Goal: Transaction & Acquisition: Purchase product/service

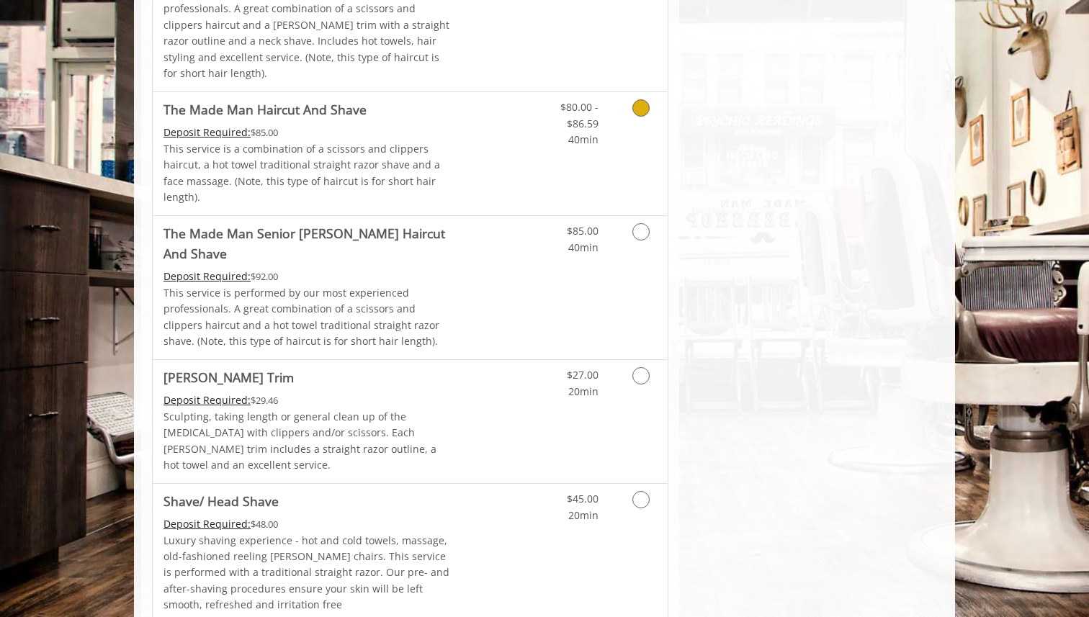
scroll to position [1535, 0]
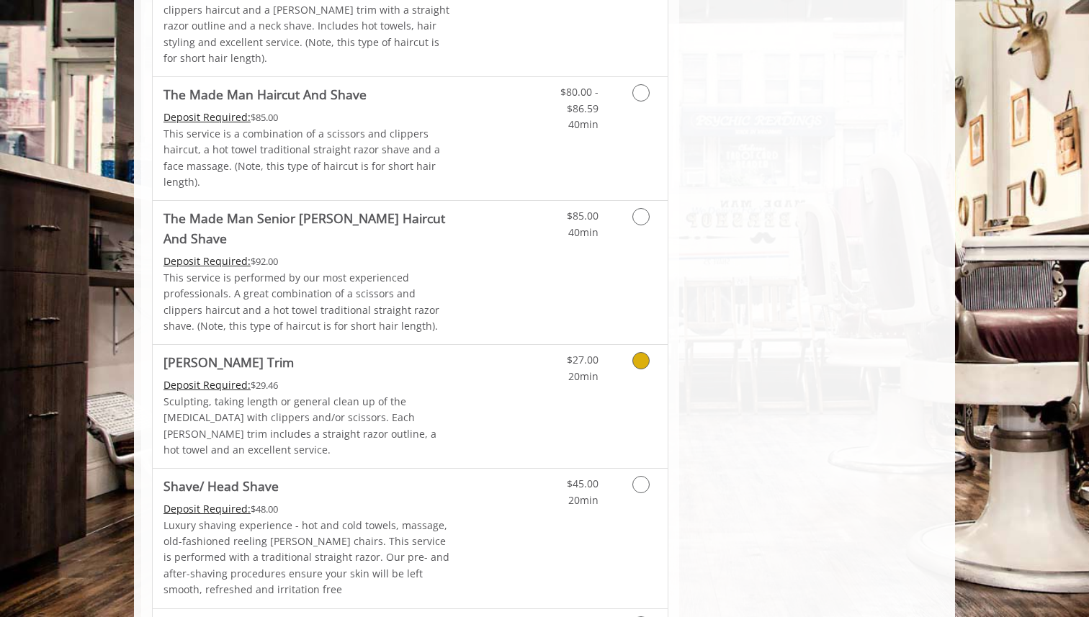
click at [591, 345] on link "$27.00 20min" at bounding box center [569, 365] width 60 height 40
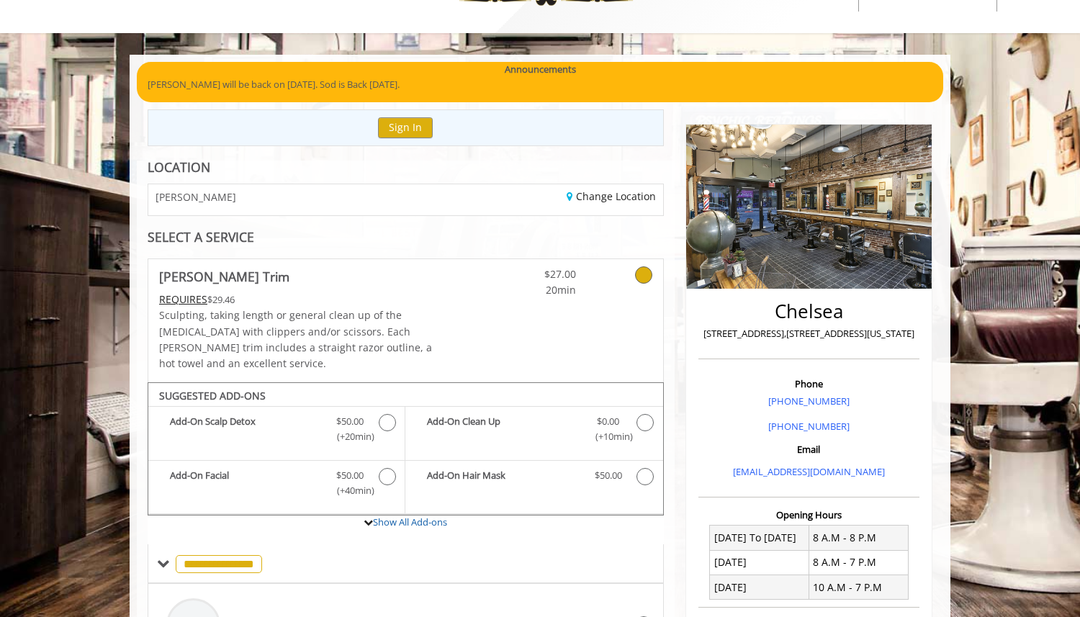
scroll to position [55, 0]
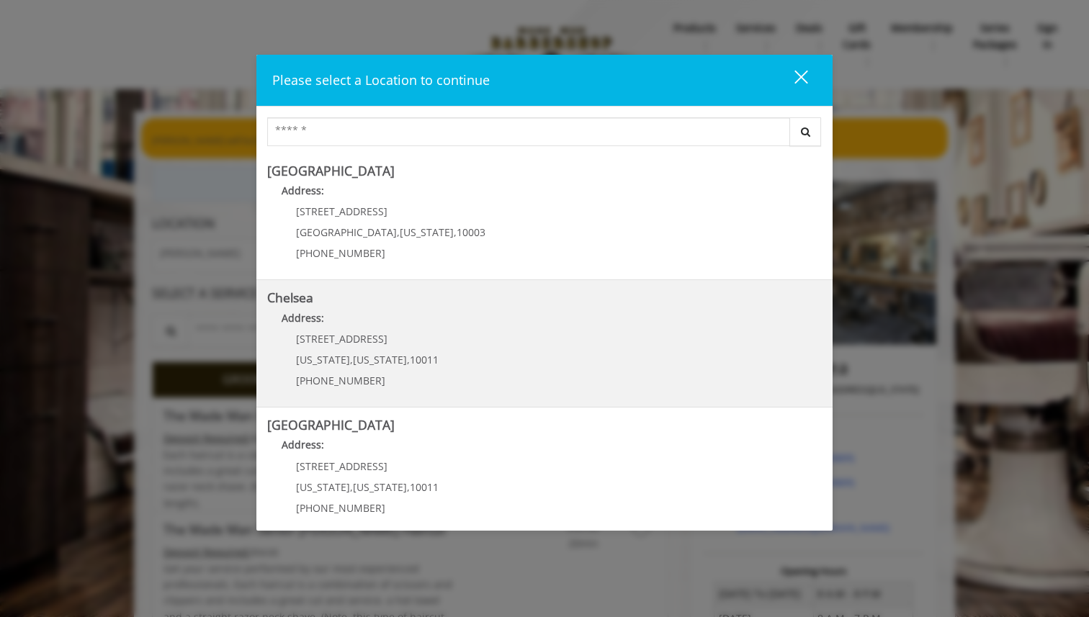
click at [416, 351] on div "169/170 W 23rd St New York , New York , 10011 (917) 639-3902" at bounding box center [356, 364] width 179 height 63
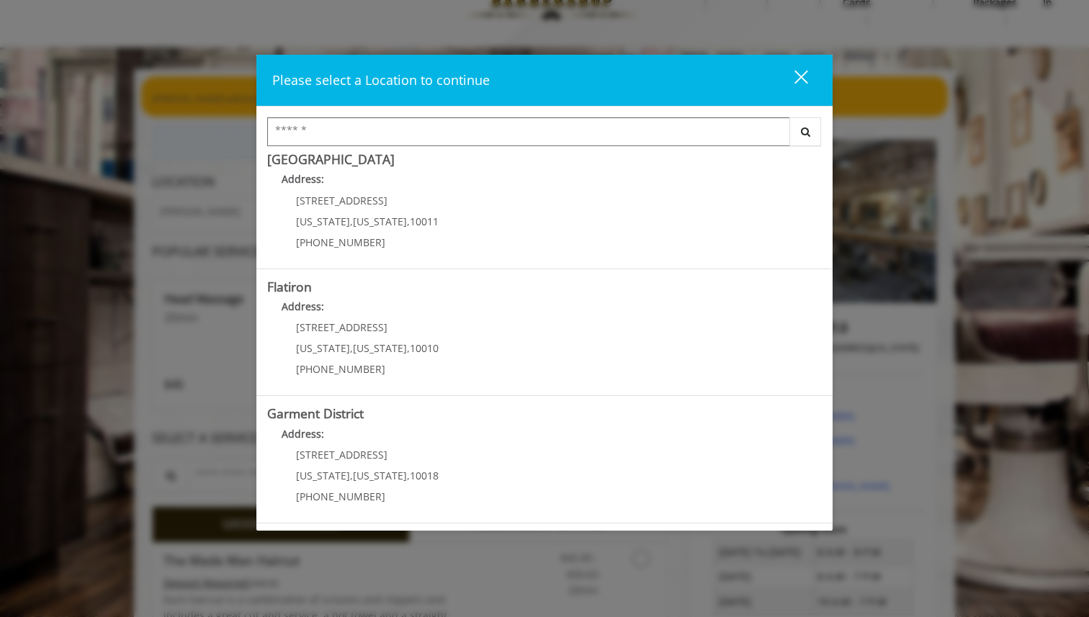
scroll to position [49, 0]
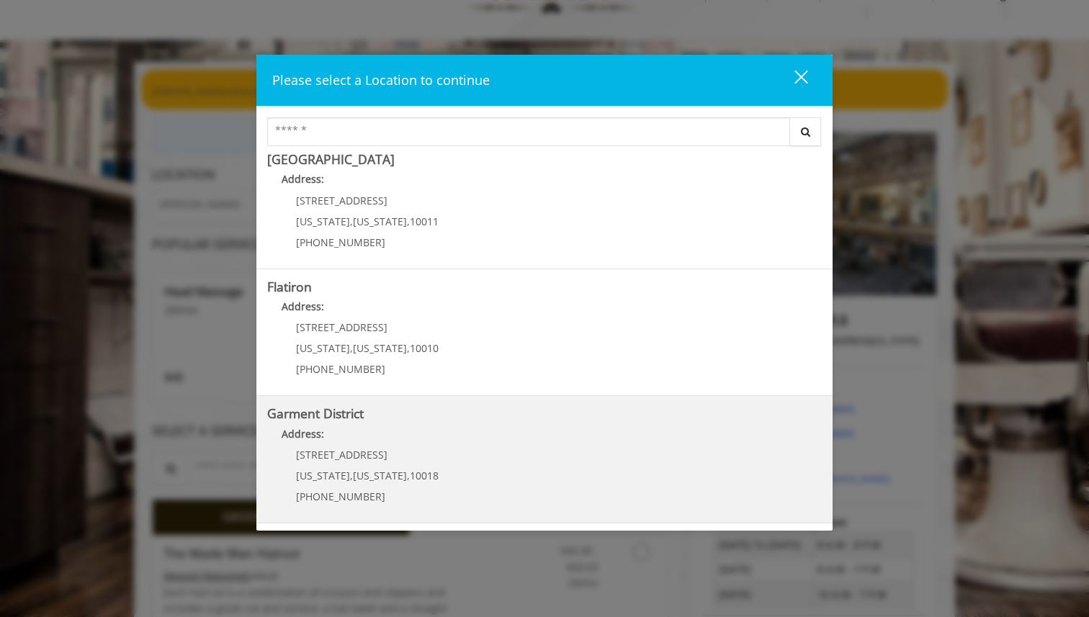
click at [404, 417] on h5 "Garment District" at bounding box center [544, 414] width 555 height 14
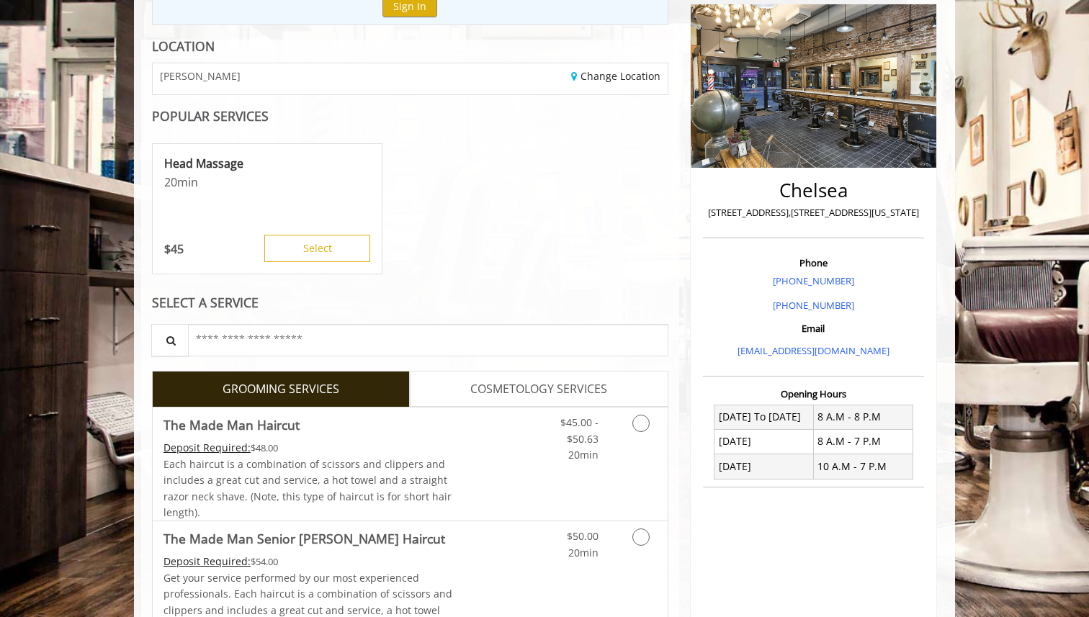
scroll to position [287, 0]
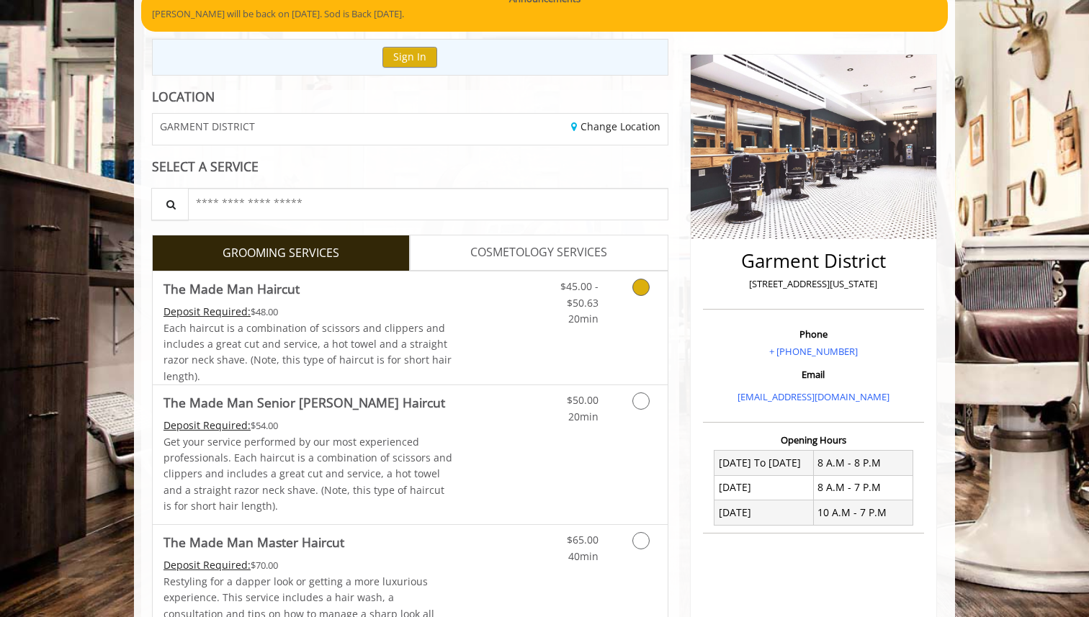
click at [401, 341] on span "Each haircut is a combination of scissors and clippers and includes a great cut…" at bounding box center [308, 352] width 288 height 62
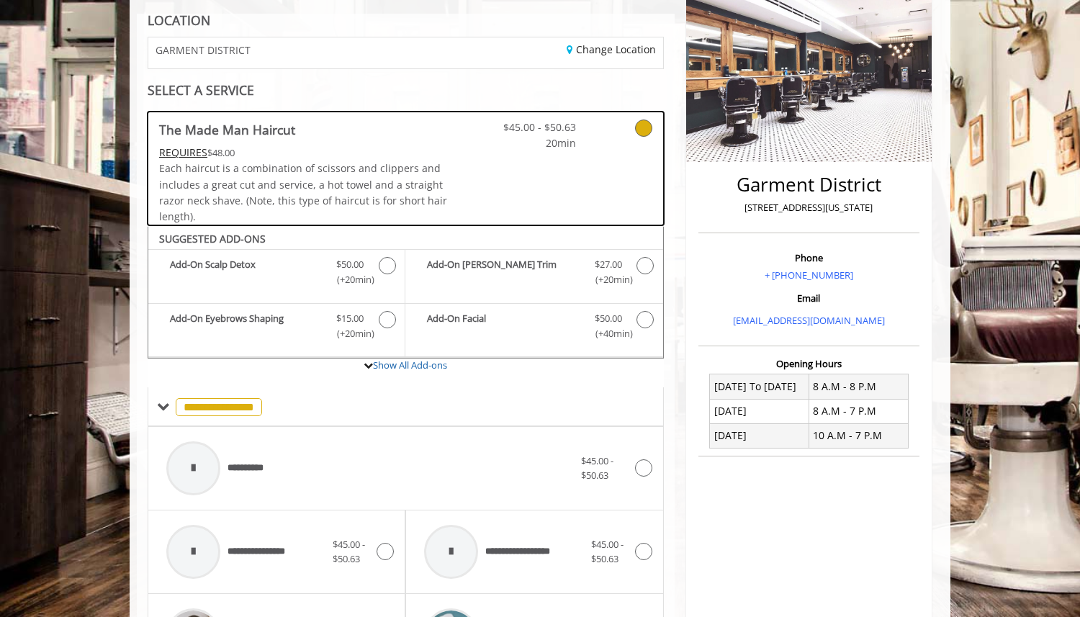
scroll to position [194, 0]
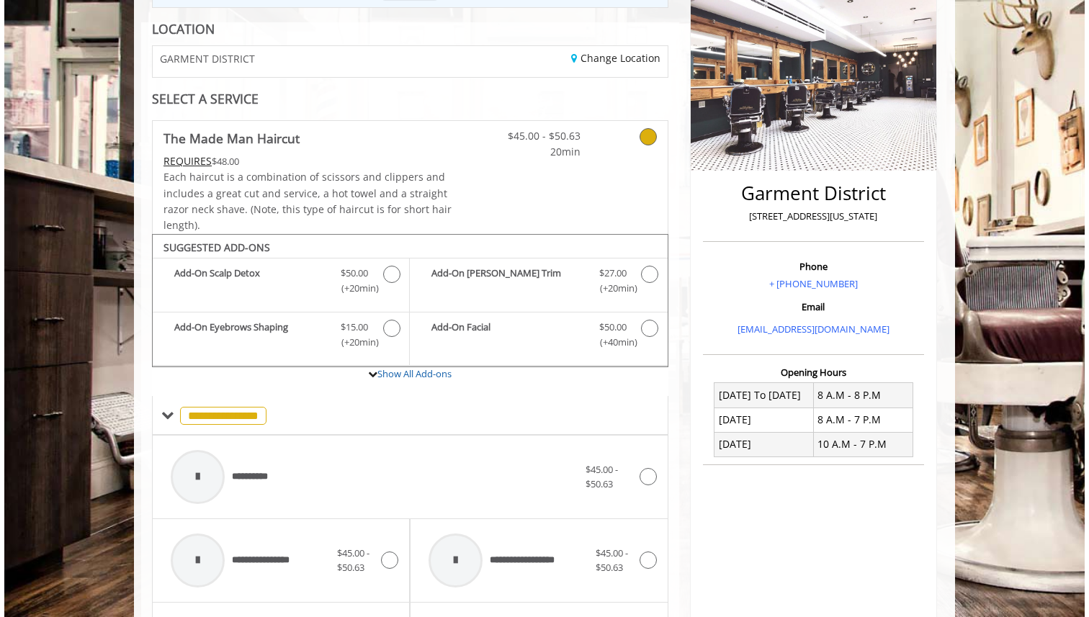
scroll to position [49, 0]
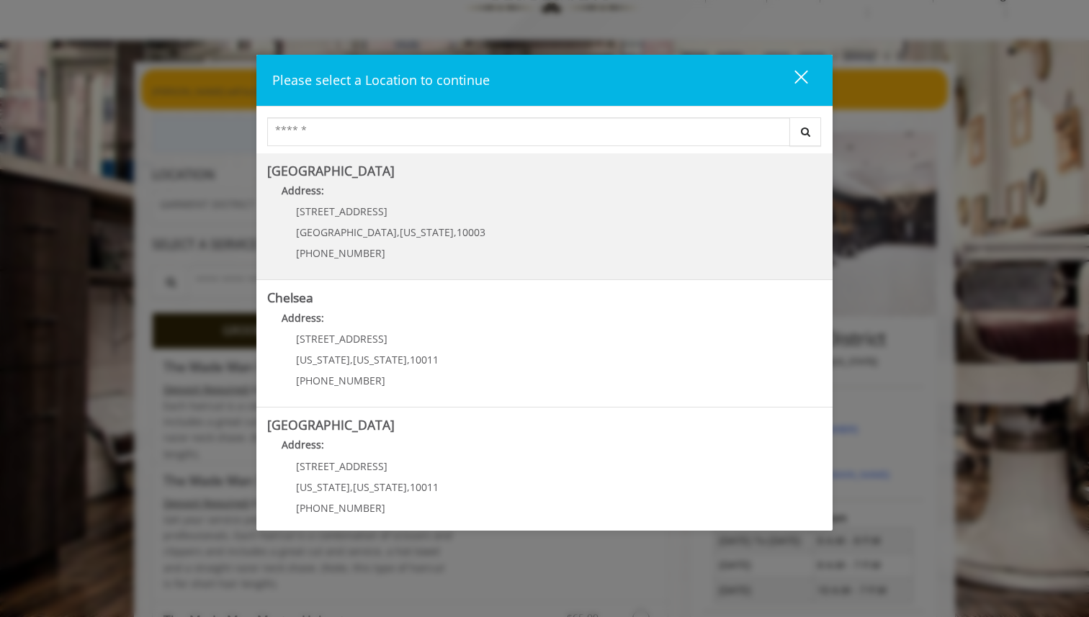
click at [344, 230] on span "[GEOGRAPHIC_DATA]" at bounding box center [346, 232] width 101 height 14
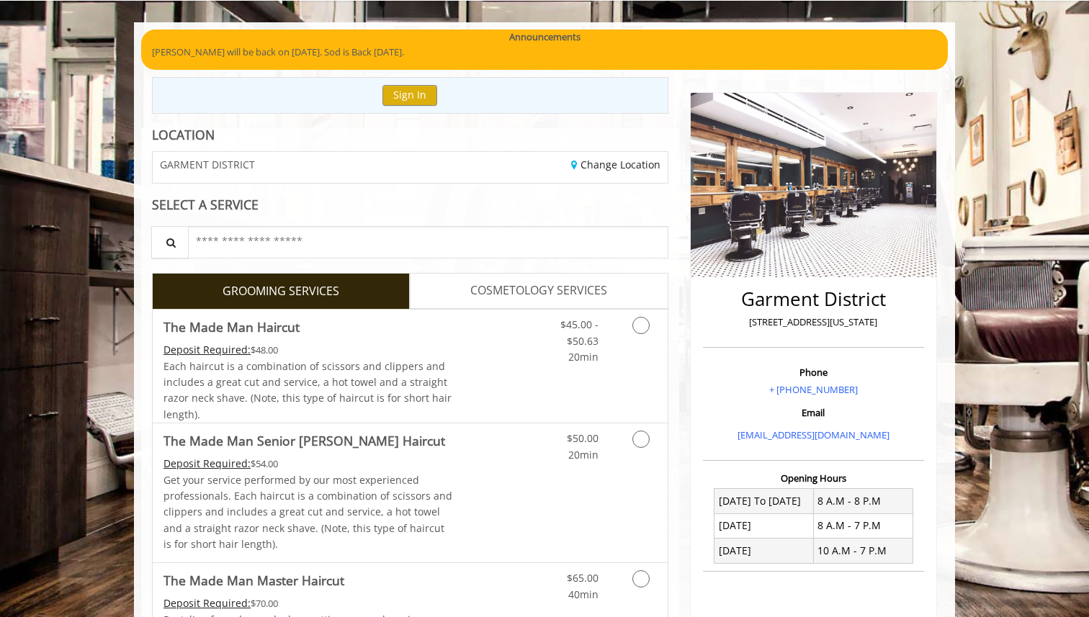
scroll to position [91, 0]
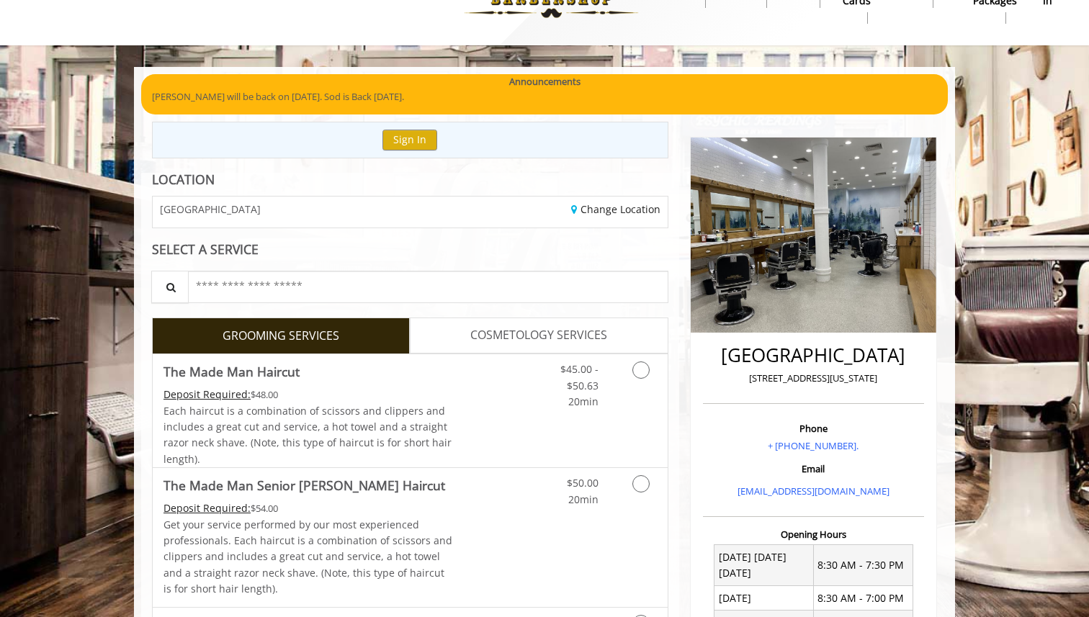
scroll to position [48, 0]
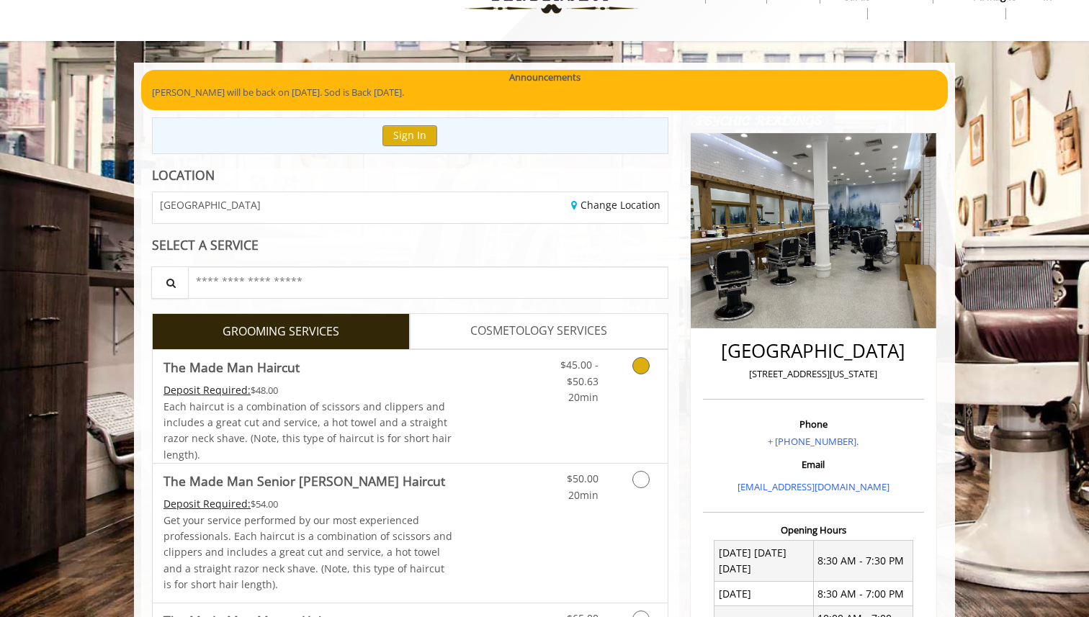
click at [627, 380] on link "Grooming services" at bounding box center [638, 377] width 37 height 55
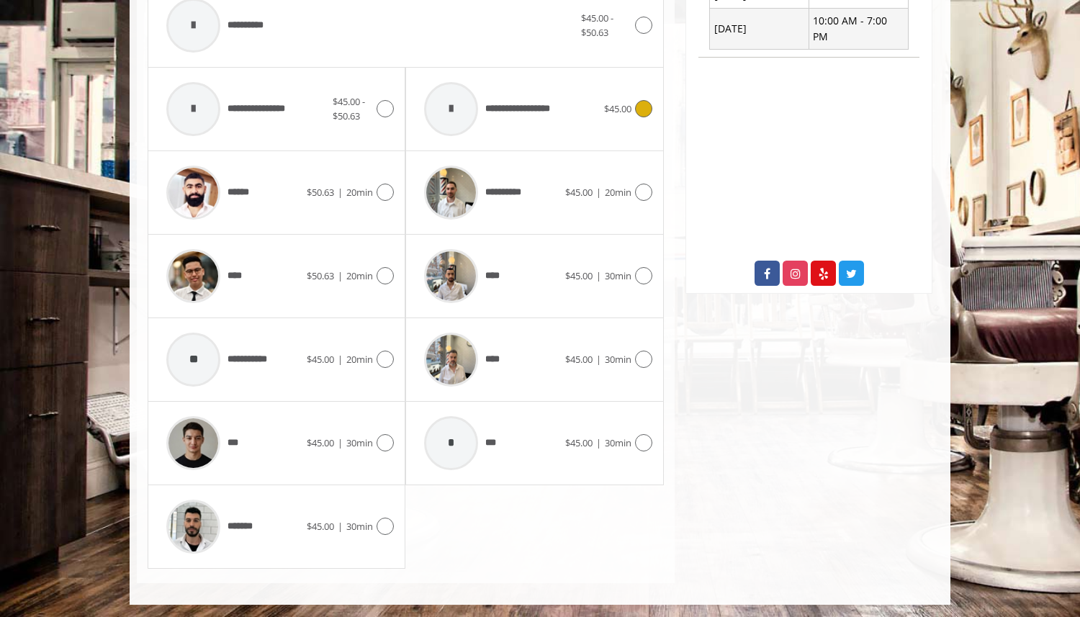
scroll to position [648, 0]
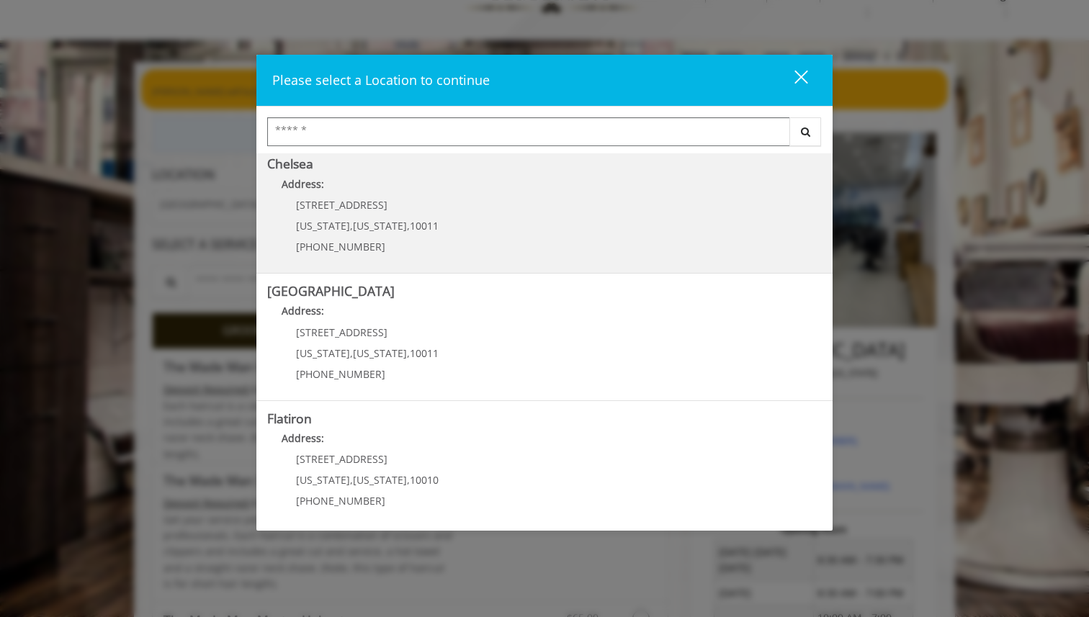
scroll to position [155, 0]
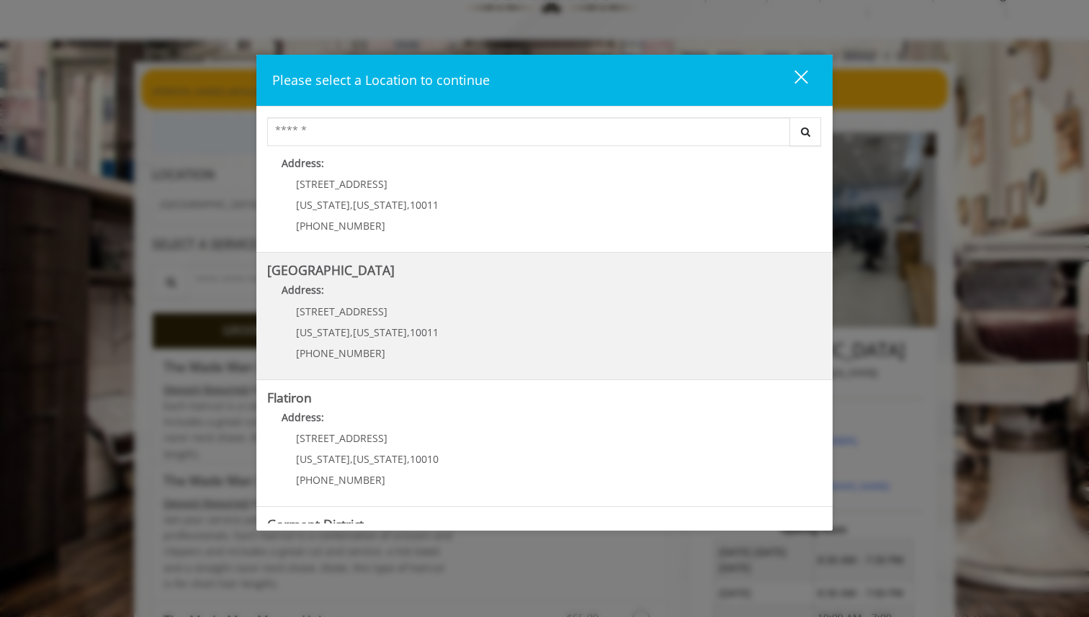
click at [418, 271] on h5 "[GEOGRAPHIC_DATA]" at bounding box center [544, 271] width 555 height 14
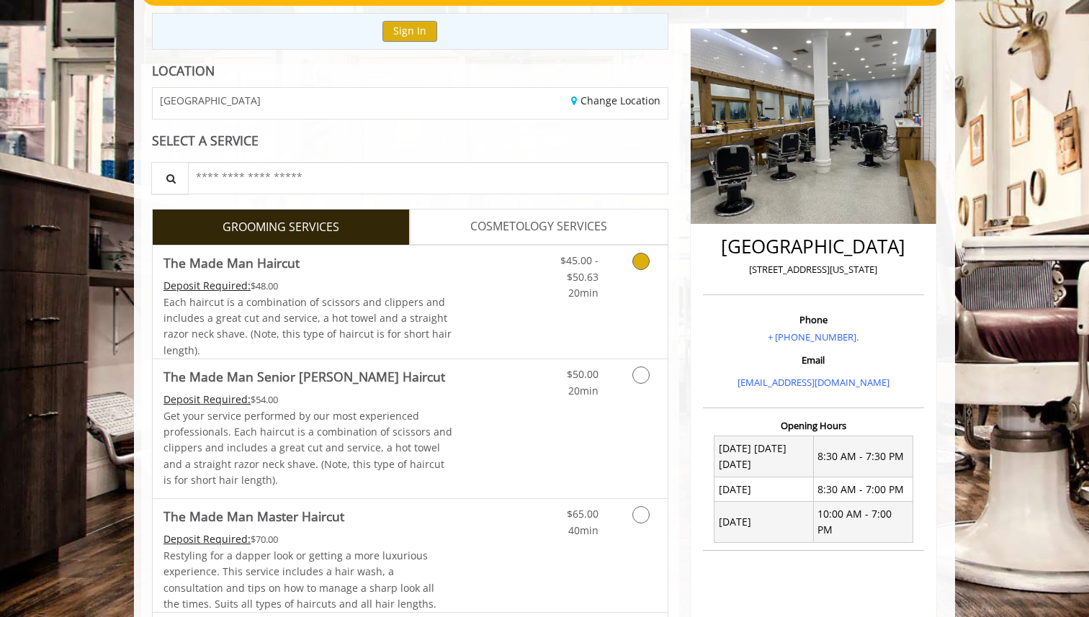
scroll to position [171, 0]
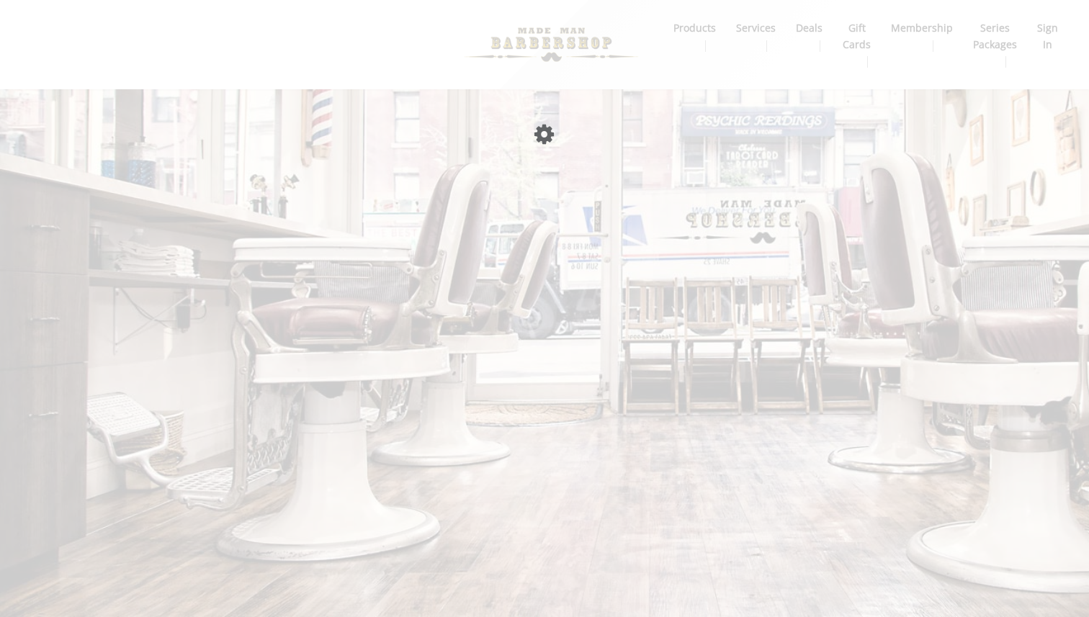
click at [489, 89] on body "Something went wrong! Try reload Please wait page is Loading Main Menu . produc…" at bounding box center [544, 44] width 1089 height 89
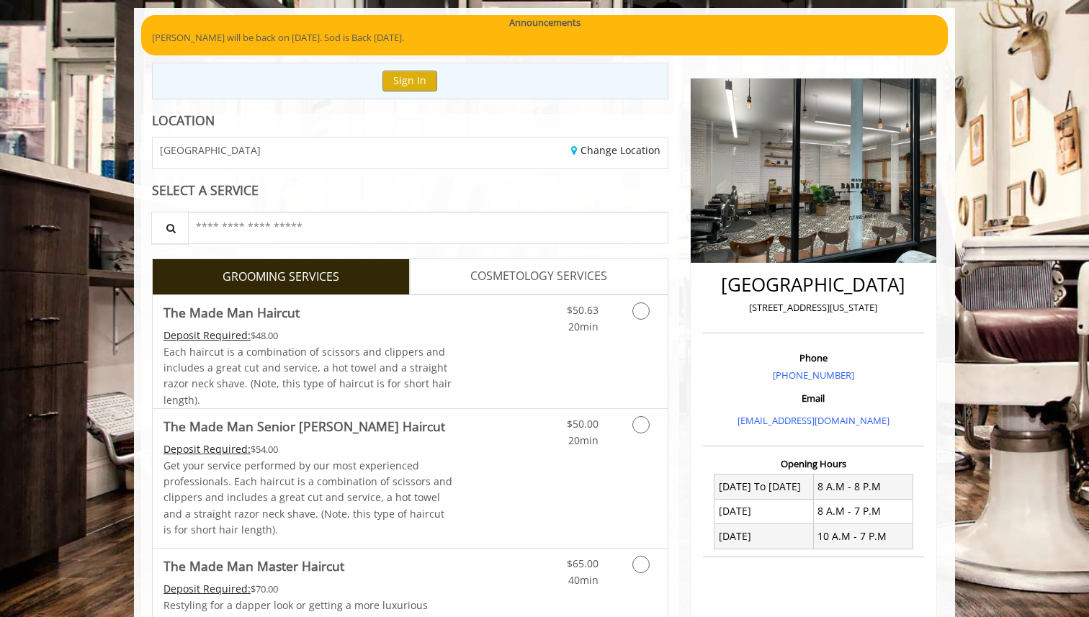
scroll to position [104, 0]
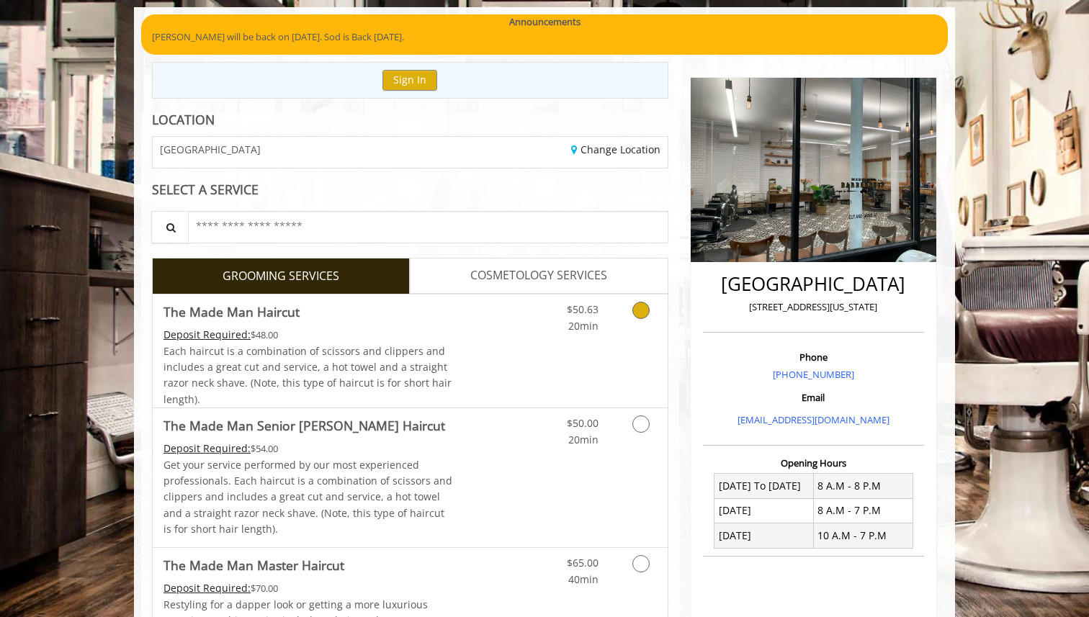
click at [523, 313] on link "Discounted Price" at bounding box center [496, 351] width 86 height 113
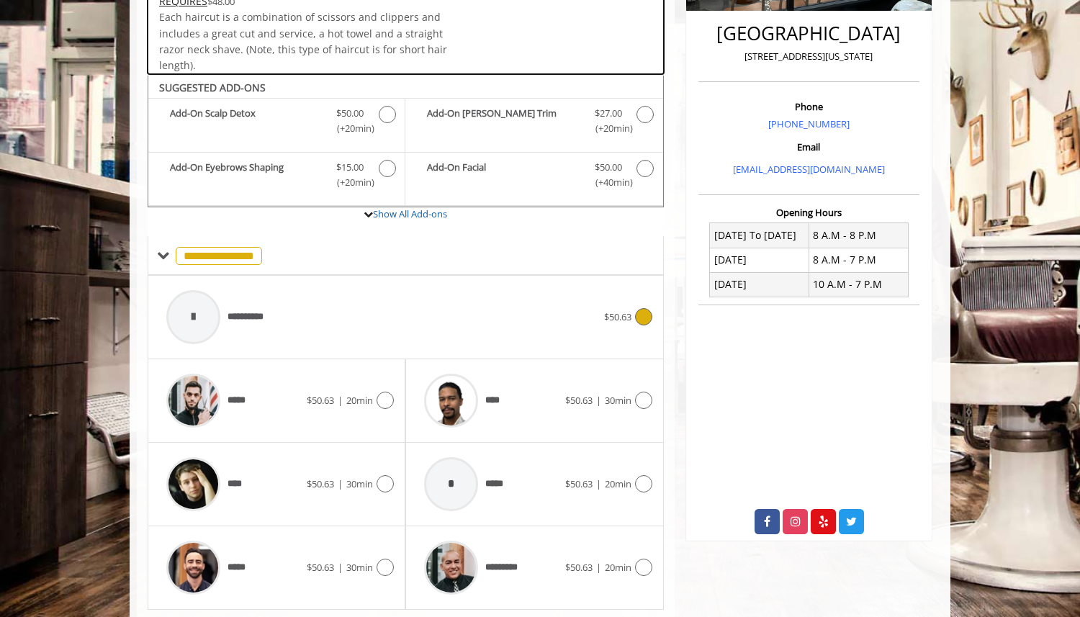
scroll to position [397, 0]
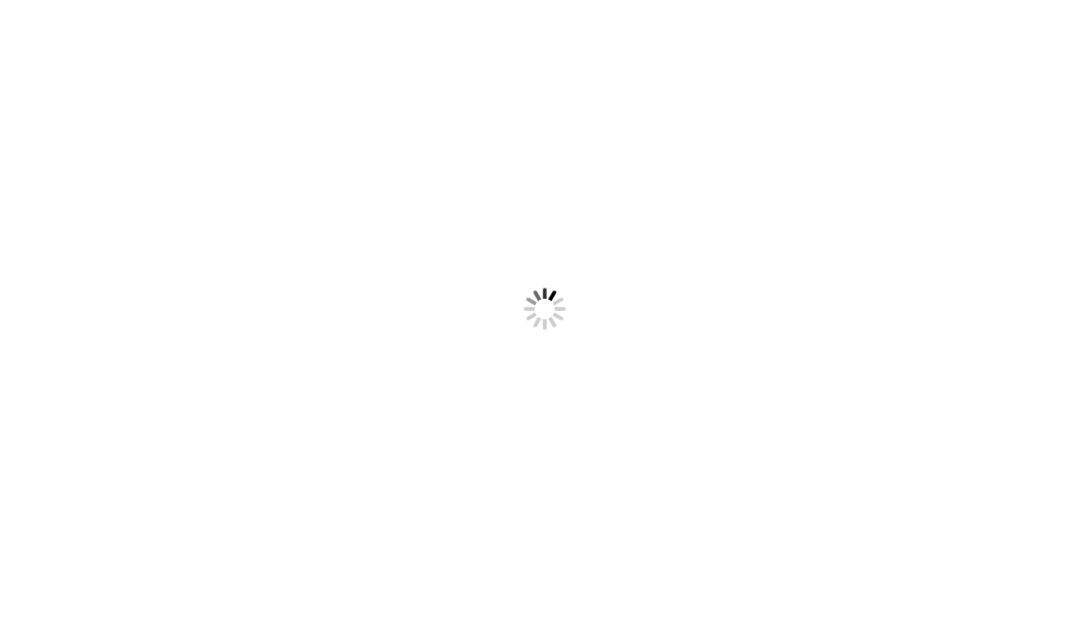
click at [346, 315] on div at bounding box center [544, 308] width 1089 height 617
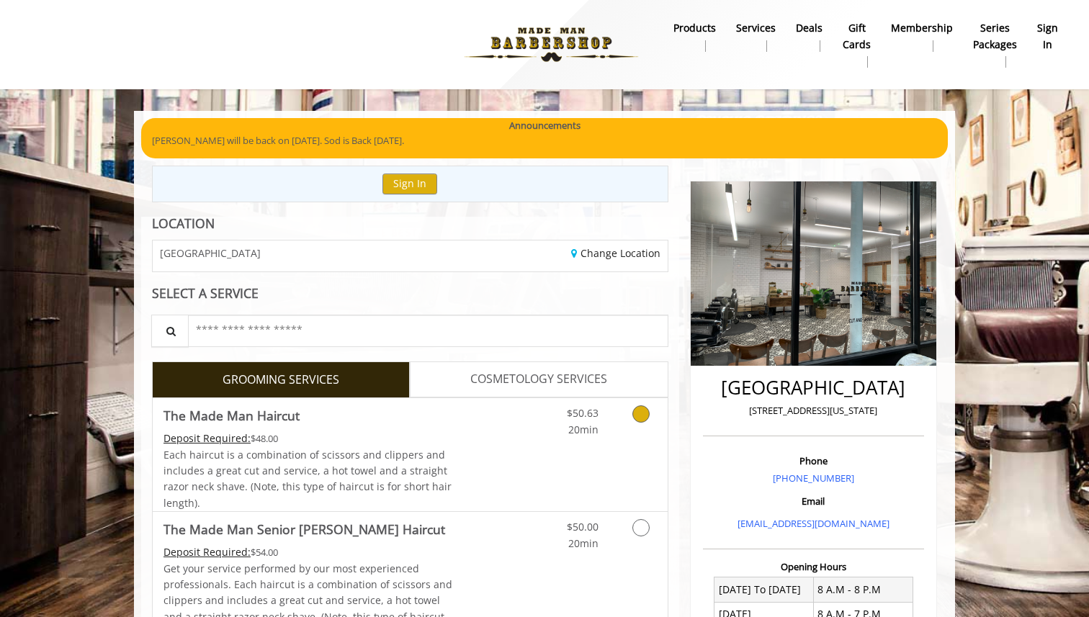
click at [372, 408] on span "The Made Man Haircut" at bounding box center [309, 416] width 290 height 20
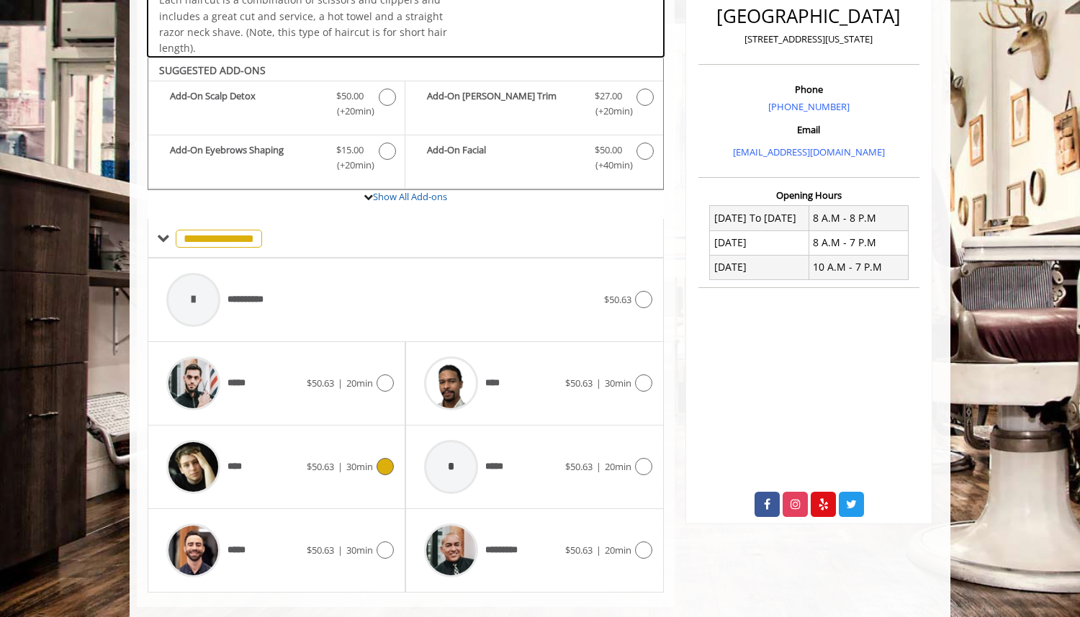
scroll to position [397, 0]
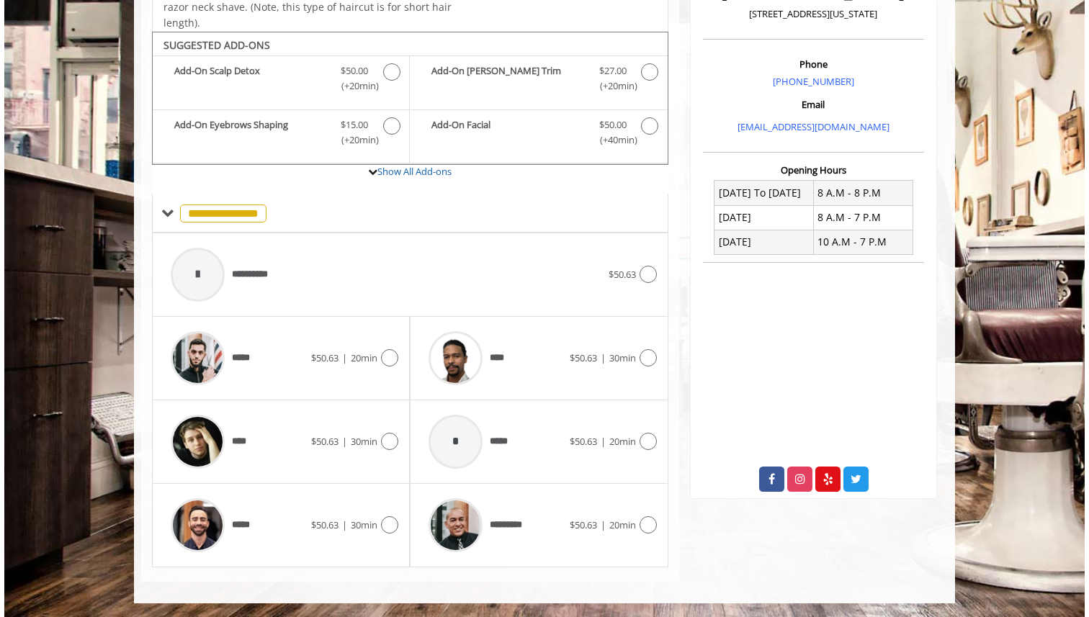
scroll to position [49, 0]
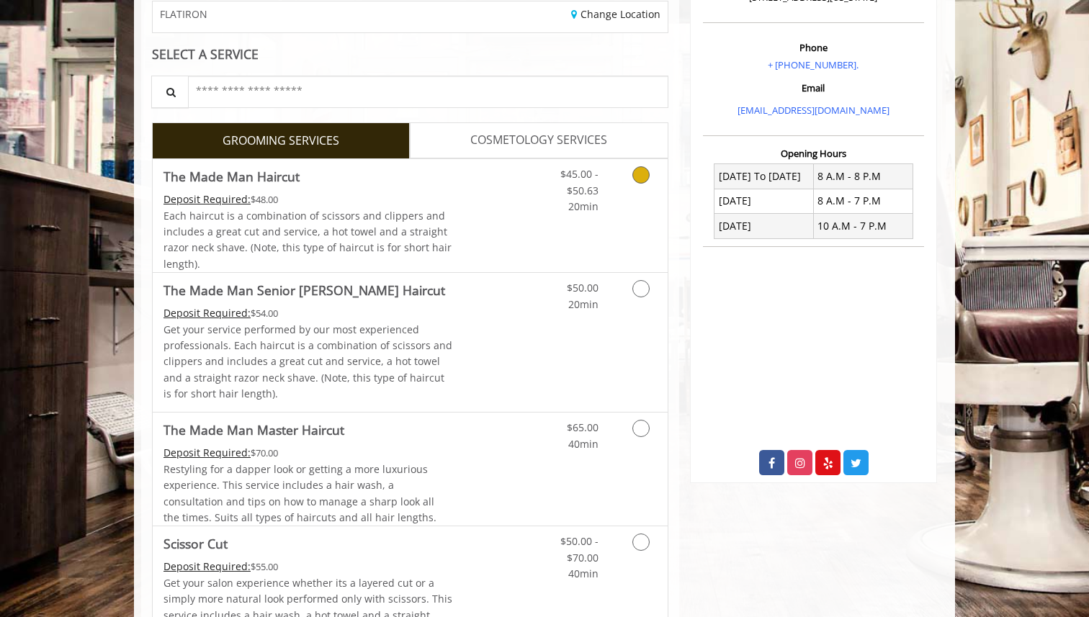
click at [328, 228] on span "Each haircut is a combination of scissors and clippers and includes a great cut…" at bounding box center [308, 240] width 288 height 62
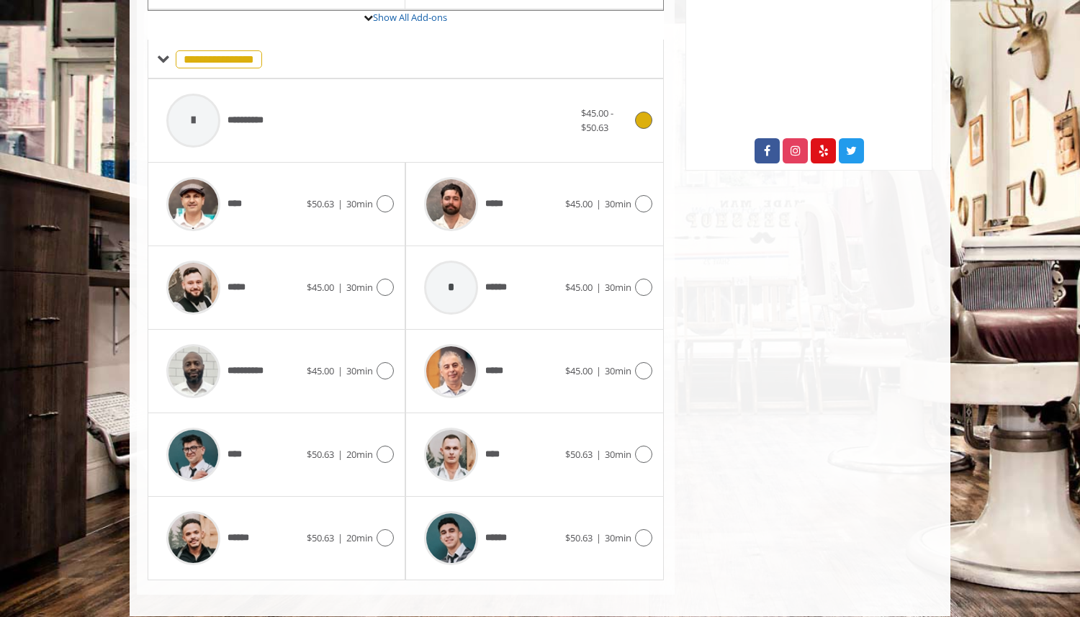
scroll to position [564, 0]
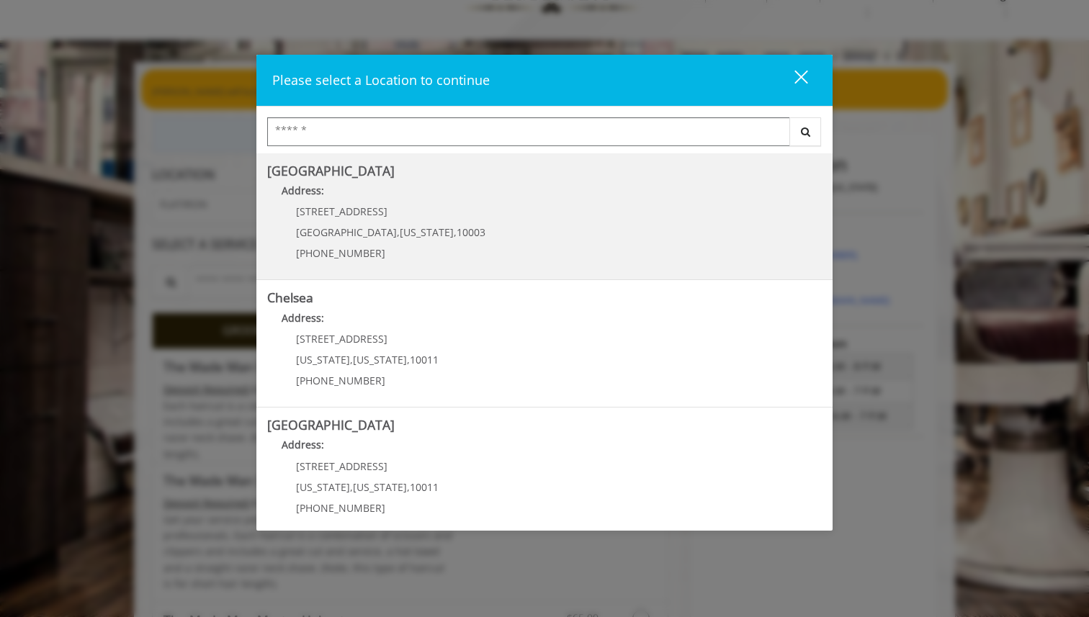
scroll to position [266, 0]
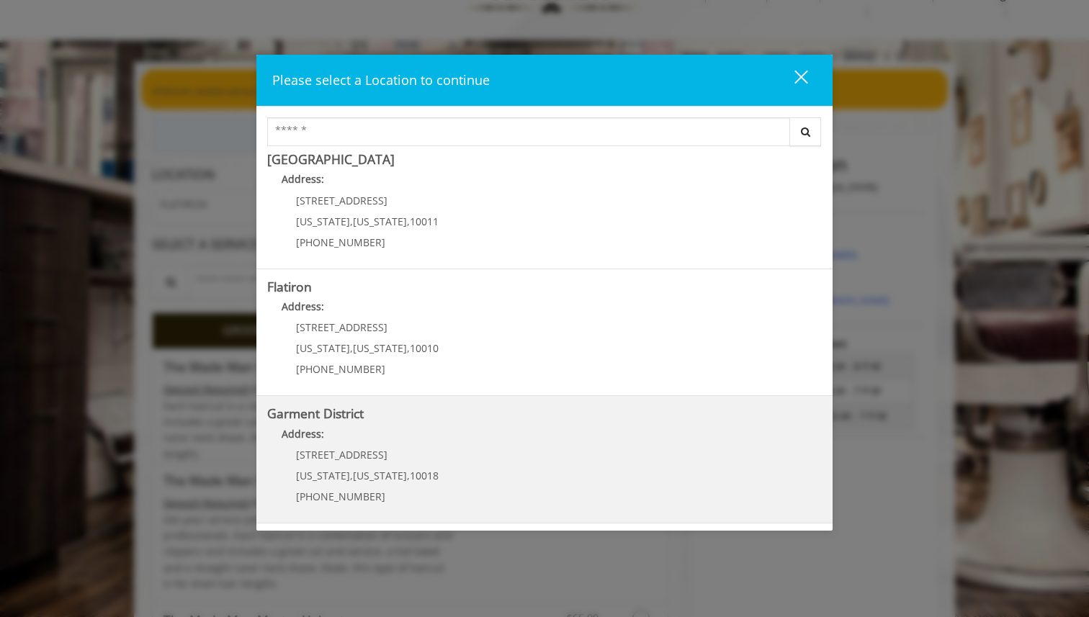
click at [411, 432] on District "Address:" at bounding box center [544, 437] width 555 height 23
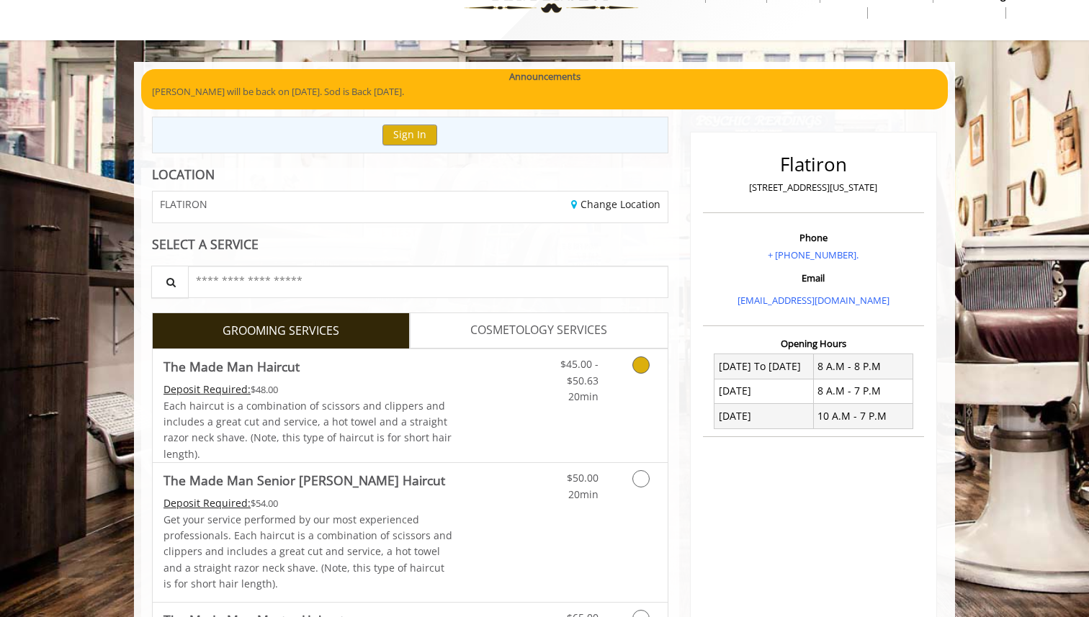
click at [411, 433] on span "Each haircut is a combination of scissors and clippers and includes a great cut…" at bounding box center [308, 430] width 288 height 62
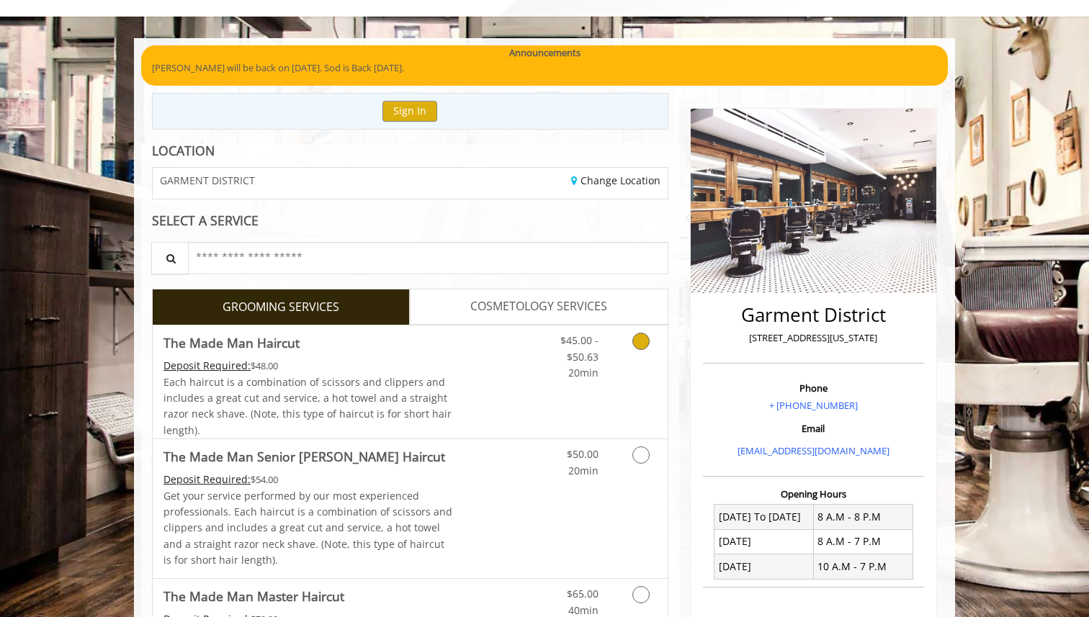
click at [479, 391] on link "Discounted Price" at bounding box center [496, 382] width 86 height 113
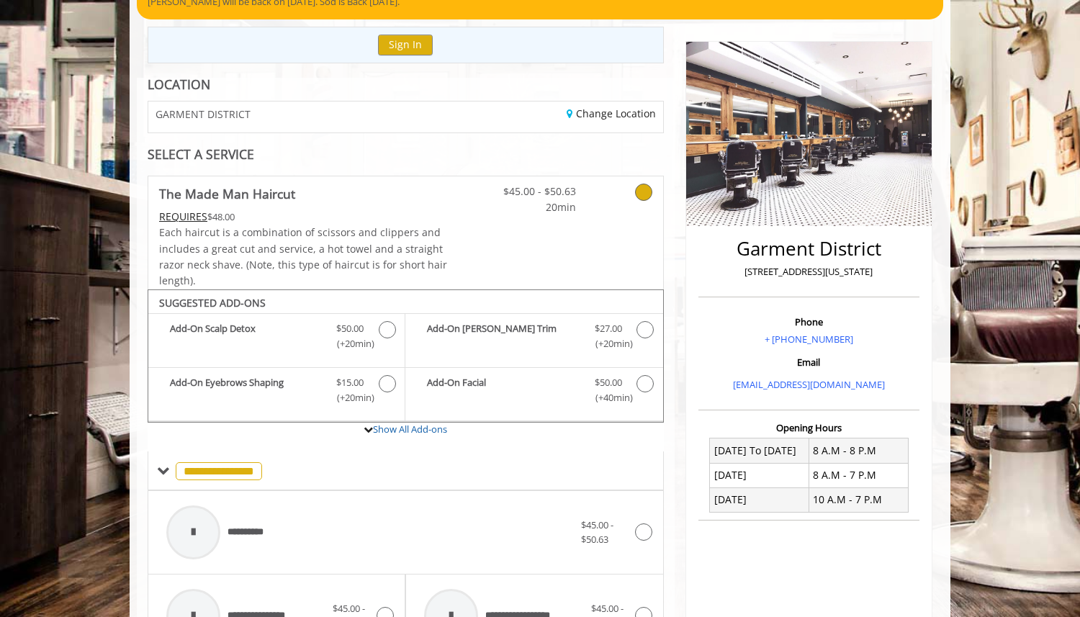
scroll to position [114, 0]
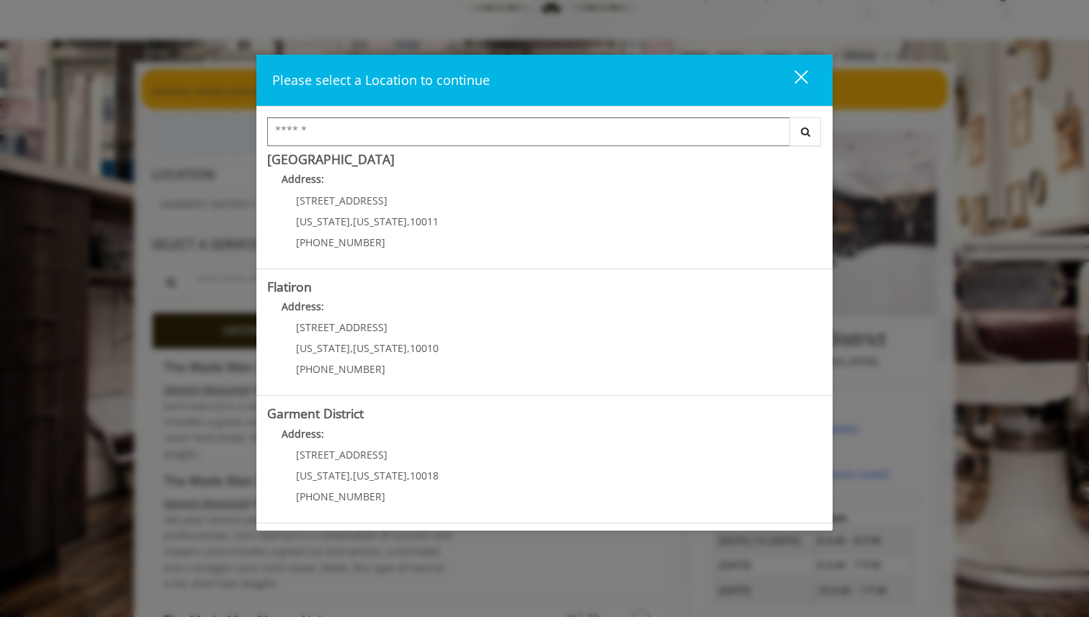
scroll to position [261, 0]
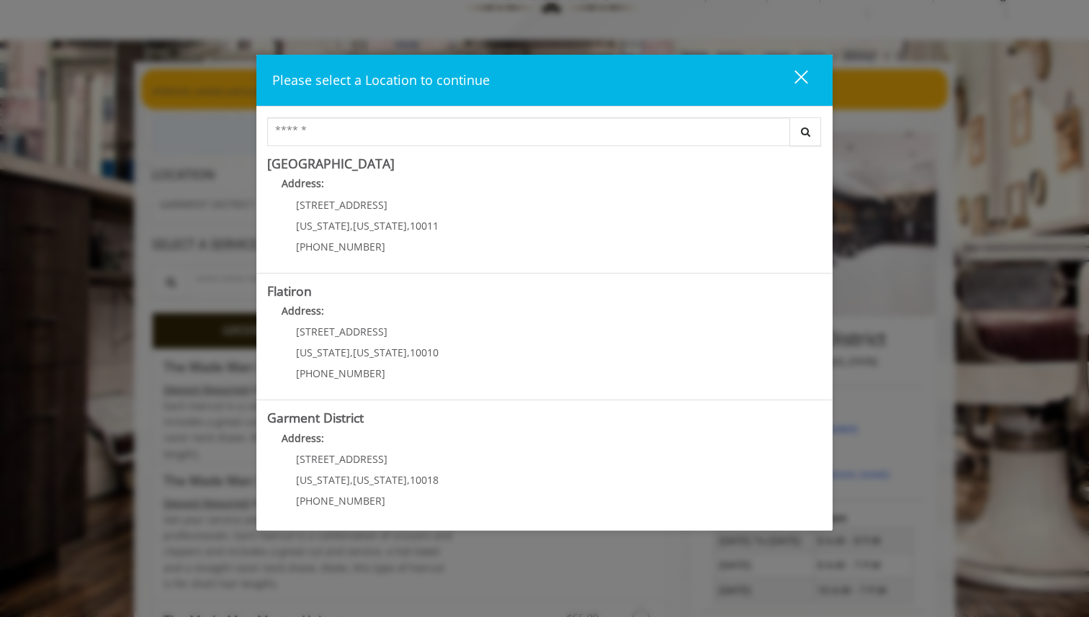
click at [800, 79] on div "close" at bounding box center [792, 80] width 29 height 22
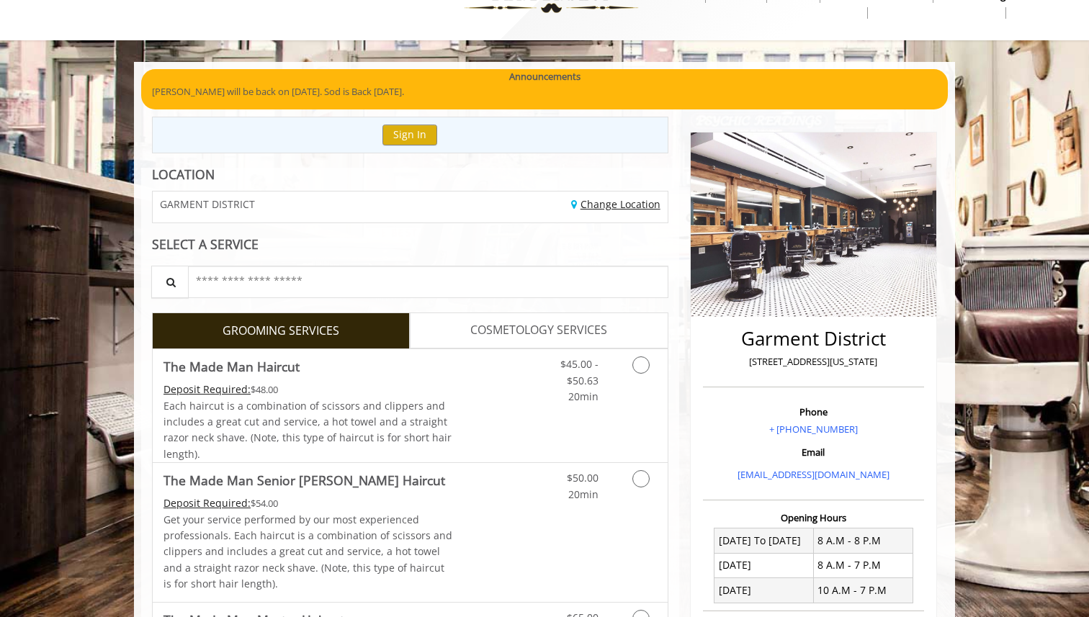
scroll to position [0, 0]
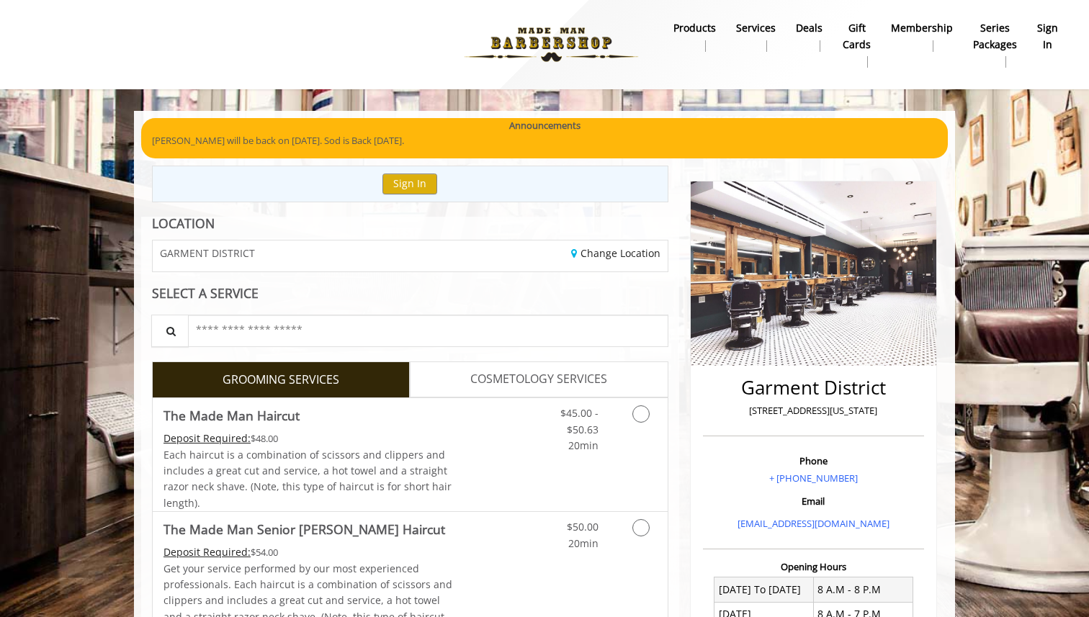
click at [919, 32] on b "Membership" at bounding box center [922, 28] width 62 height 16
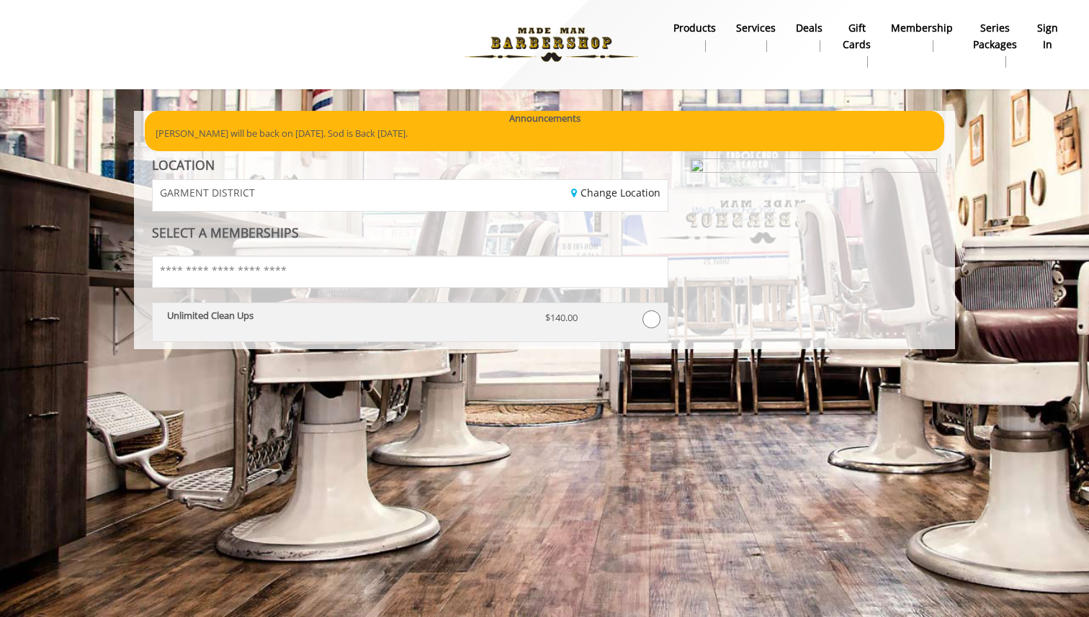
click at [489, 321] on div "Unlimited Clean Ups" at bounding box center [345, 322] width 378 height 25
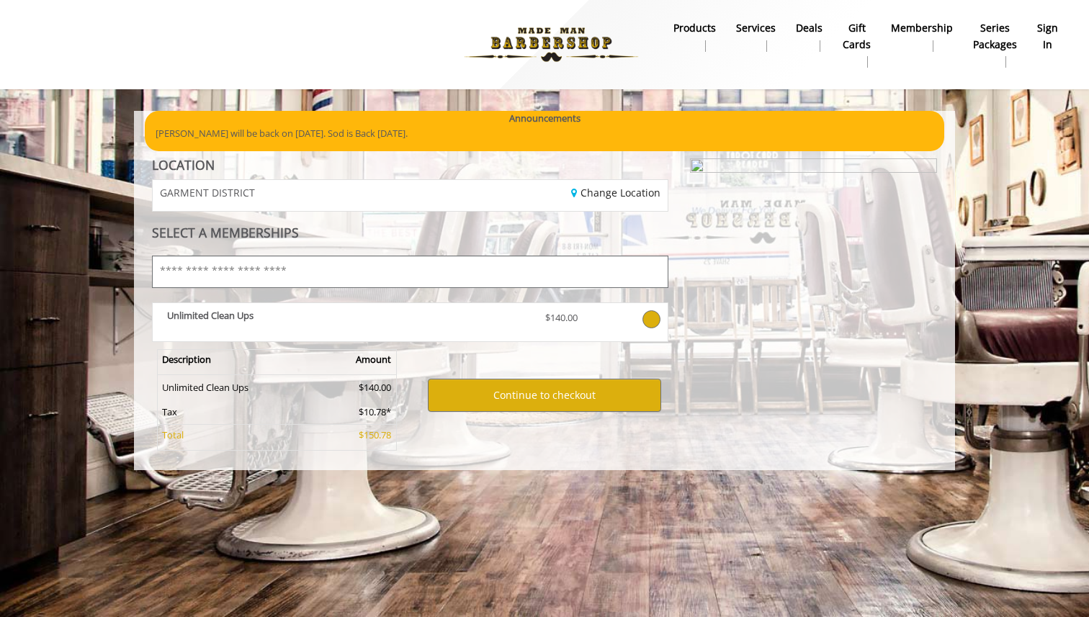
click at [605, 277] on input "text" at bounding box center [410, 272] width 516 height 32
click at [605, 276] on input "text" at bounding box center [410, 272] width 516 height 32
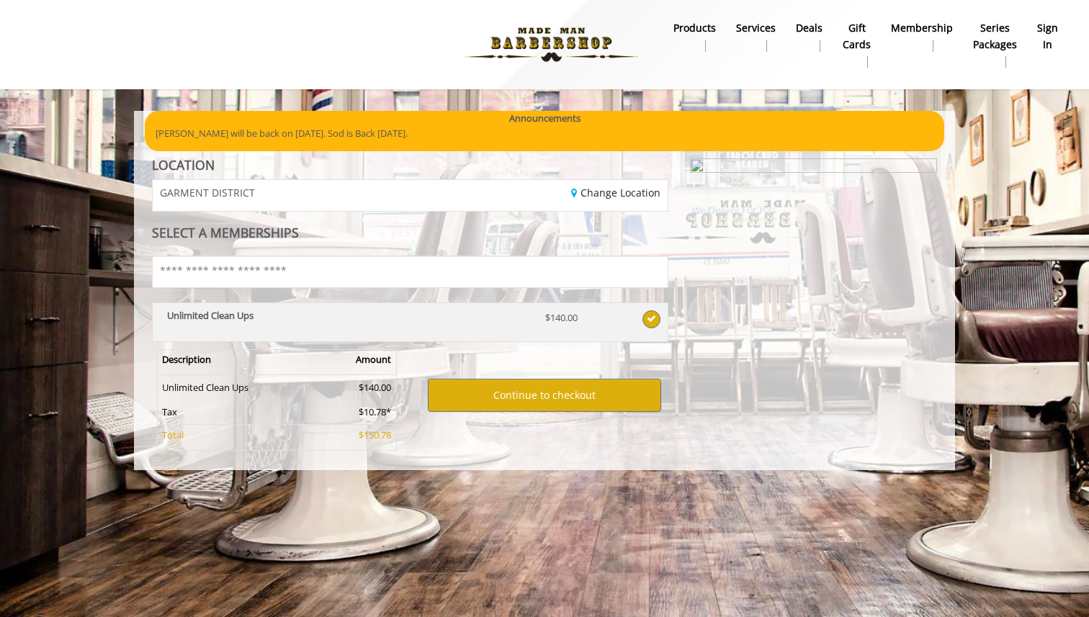
click at [654, 315] on span at bounding box center [652, 319] width 18 height 18
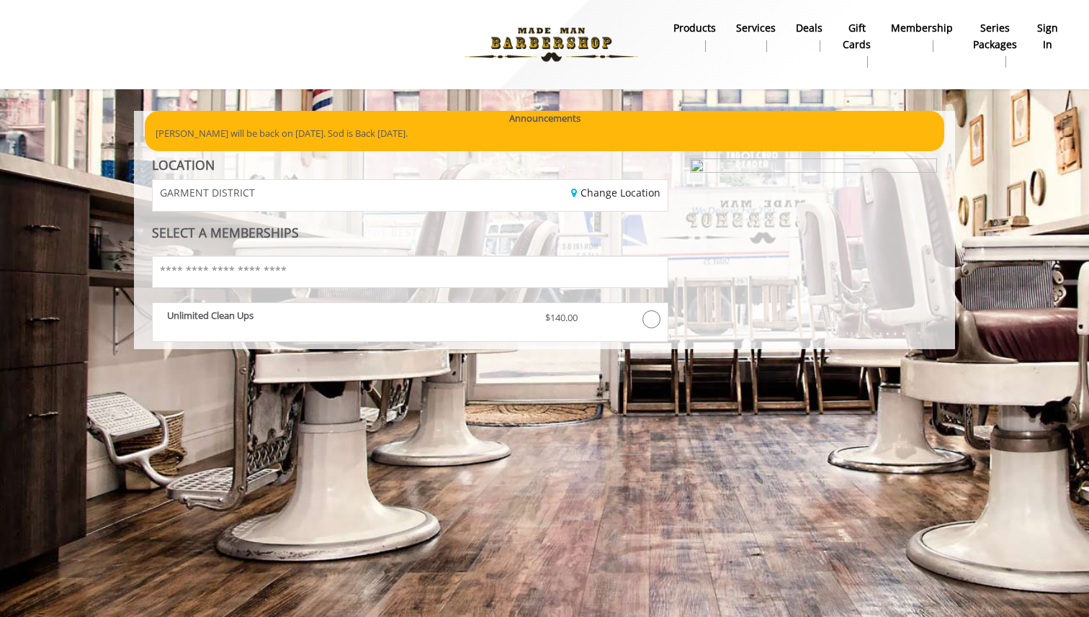
click at [764, 32] on b "Services" at bounding box center [756, 28] width 40 height 16
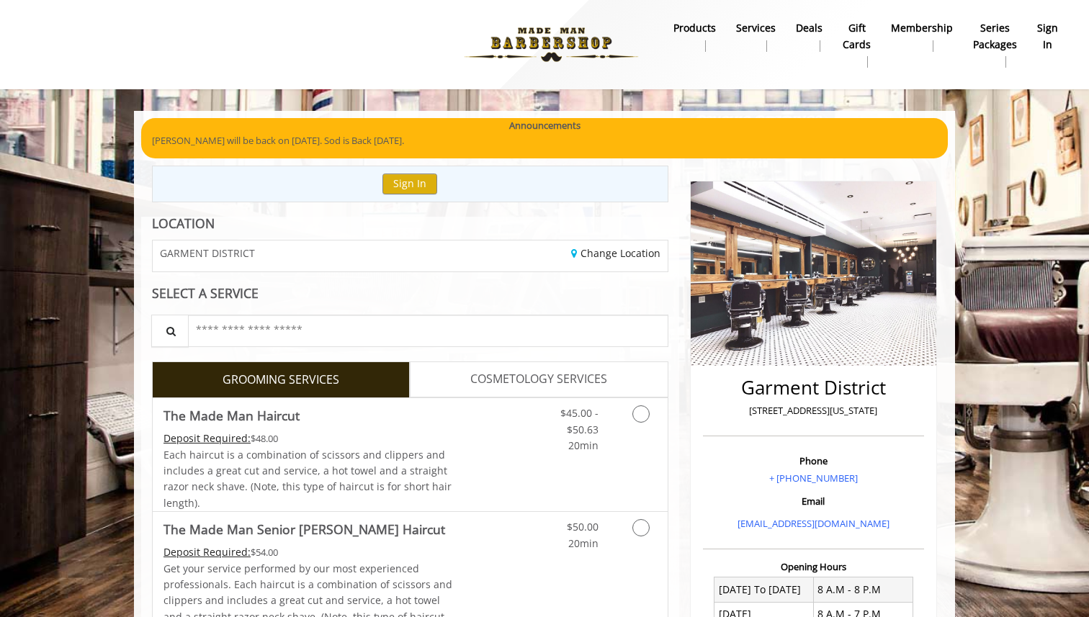
click at [819, 31] on b "Deals" at bounding box center [809, 28] width 27 height 16
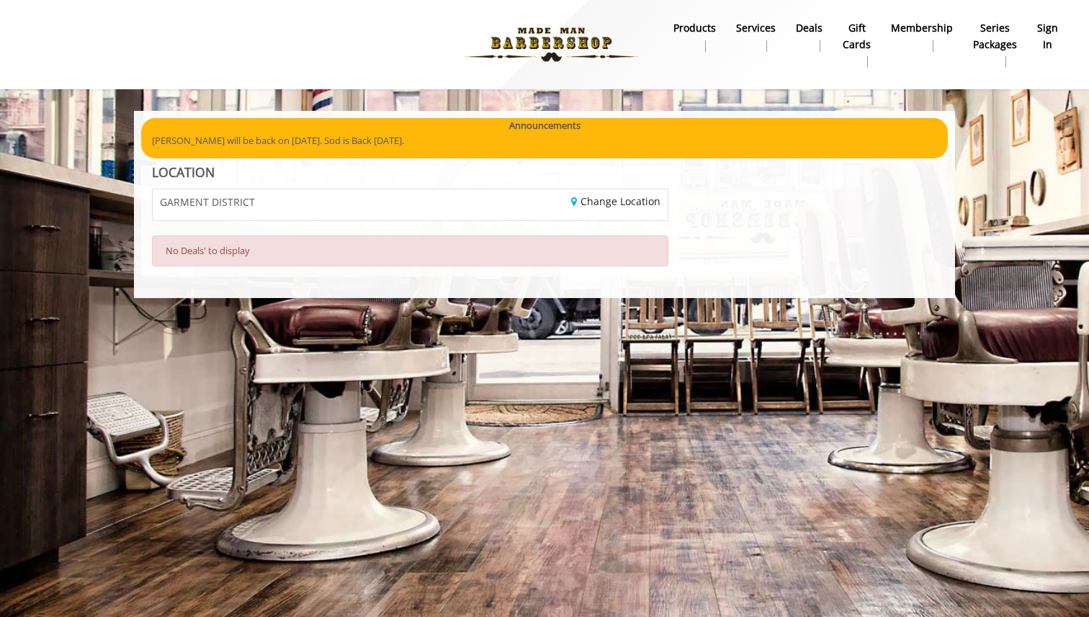
click at [897, 28] on b "Membership" at bounding box center [922, 28] width 62 height 16
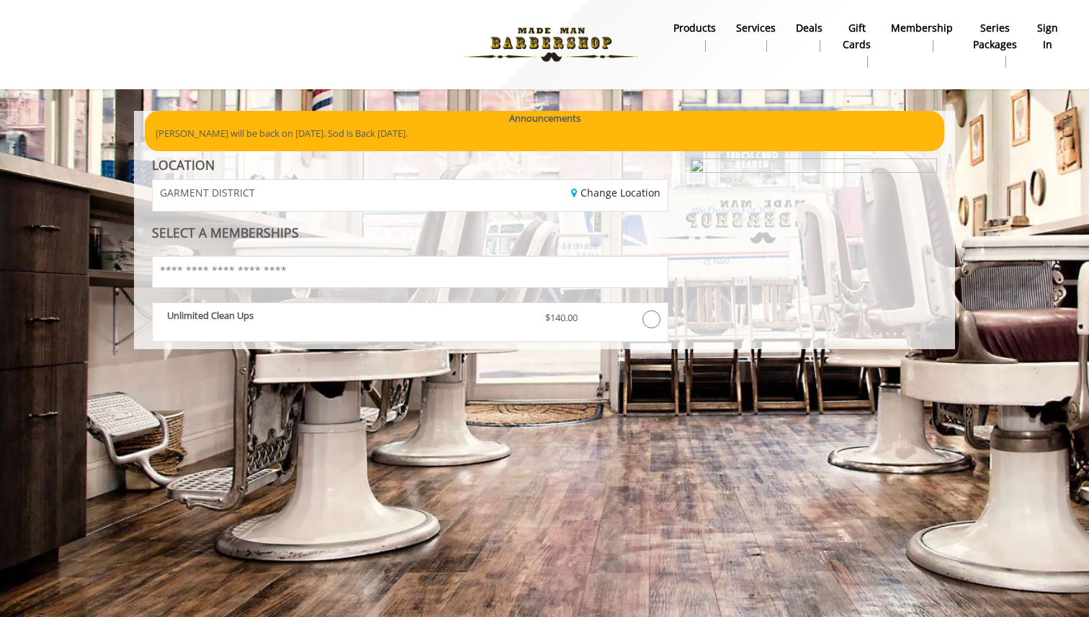
click at [982, 31] on b "Series packages" at bounding box center [995, 36] width 44 height 32
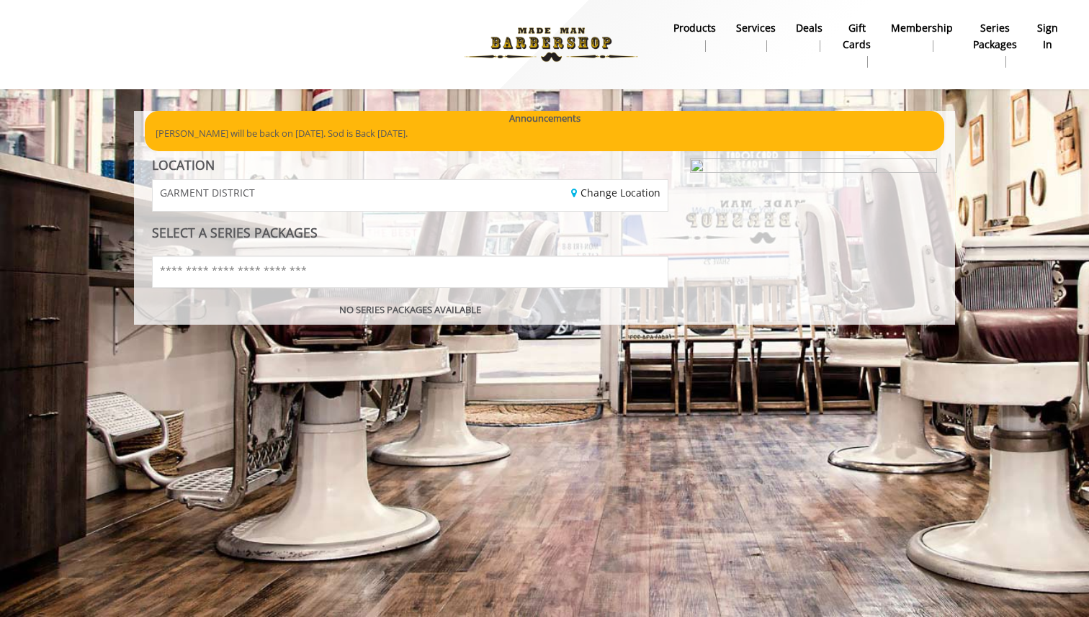
click at [520, 290] on div "Show Offers LOCATION GARMENT DISTRICT Change Location SELECT A SERIES PACKAGES …" at bounding box center [410, 237] width 538 height 159
click at [527, 277] on input "text" at bounding box center [410, 272] width 516 height 32
click at [923, 32] on b "Membership" at bounding box center [922, 28] width 62 height 16
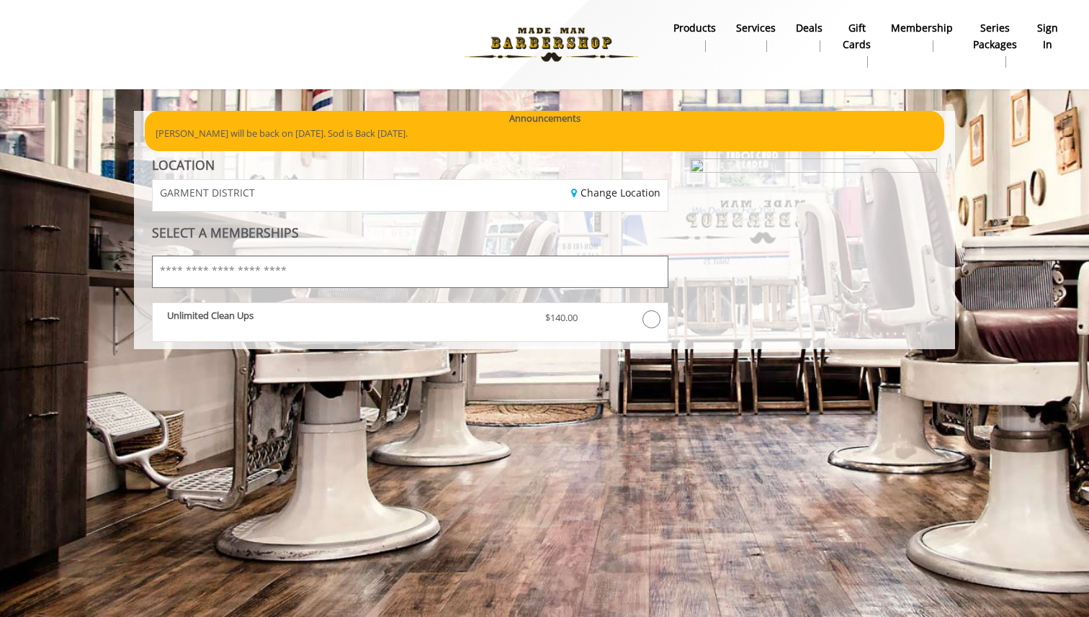
click at [641, 259] on input "text" at bounding box center [410, 272] width 516 height 32
click at [610, 210] on div "Change Location" at bounding box center [544, 195] width 268 height 31
click at [610, 199] on link "Change Location" at bounding box center [615, 193] width 89 height 14
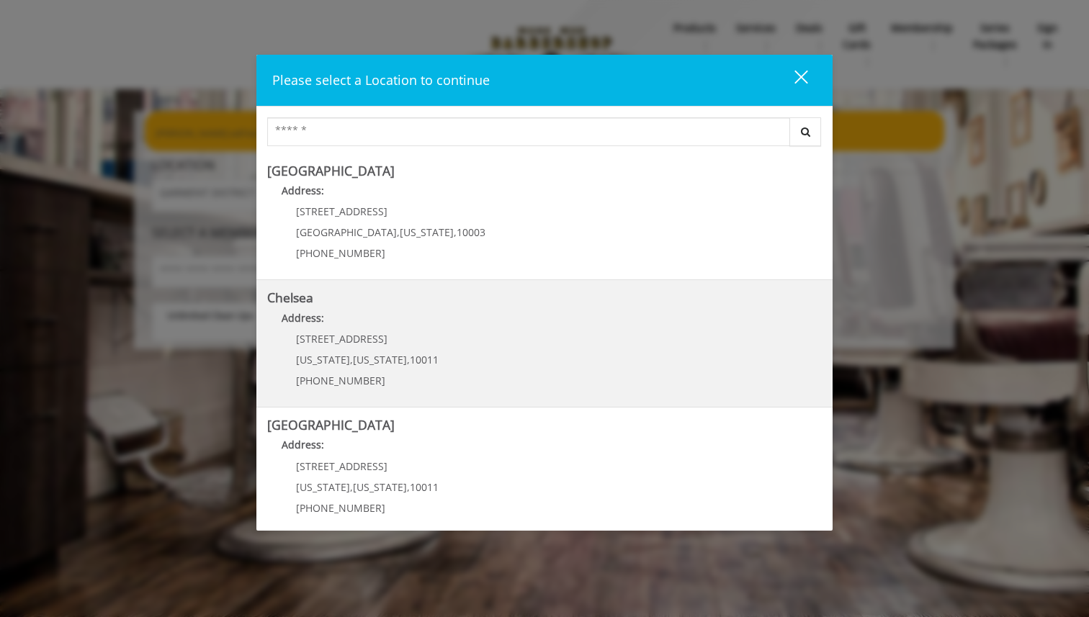
click at [403, 330] on p "Address:" at bounding box center [544, 321] width 555 height 23
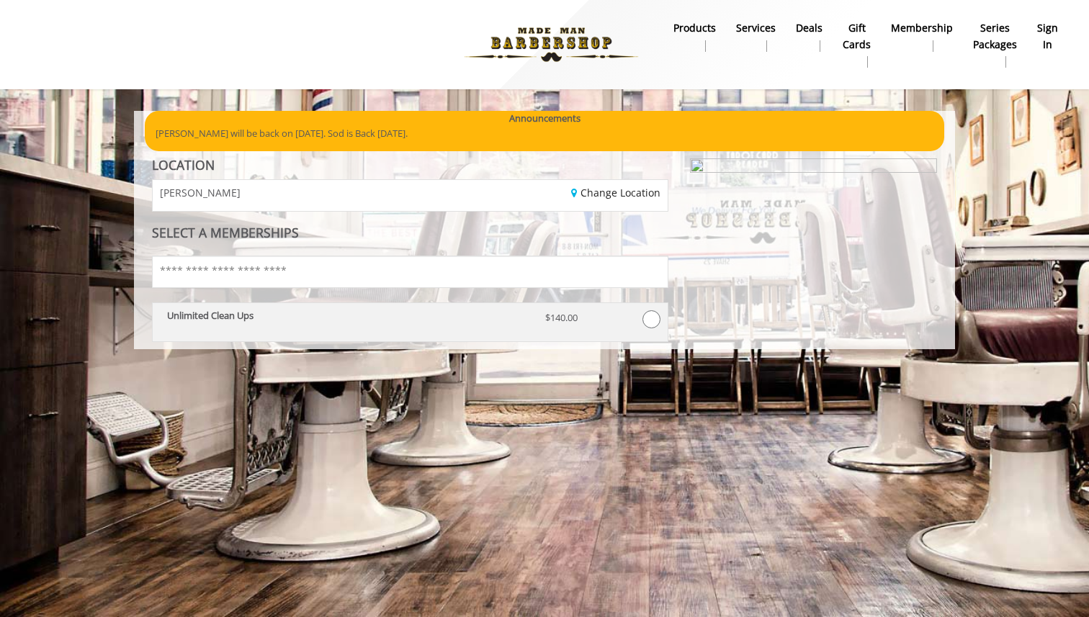
click at [403, 326] on div "Unlimited Clean Ups" at bounding box center [345, 322] width 378 height 25
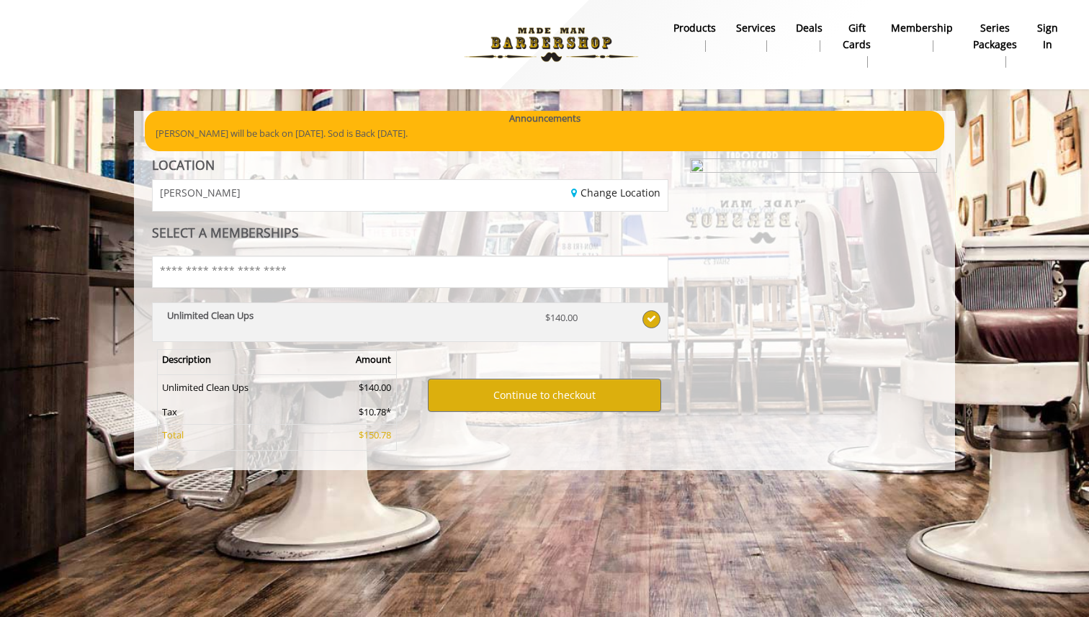
click at [403, 325] on div "Unlimited Clean Ups" at bounding box center [345, 322] width 378 height 25
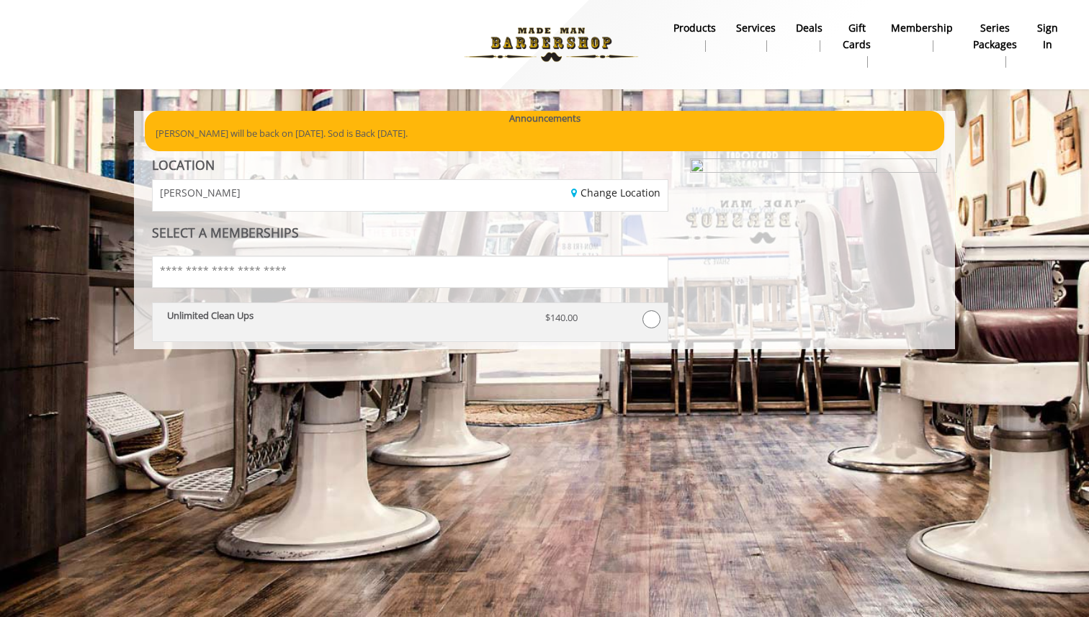
click at [427, 315] on p "Unlimited Clean Ups" at bounding box center [345, 315] width 357 height 10
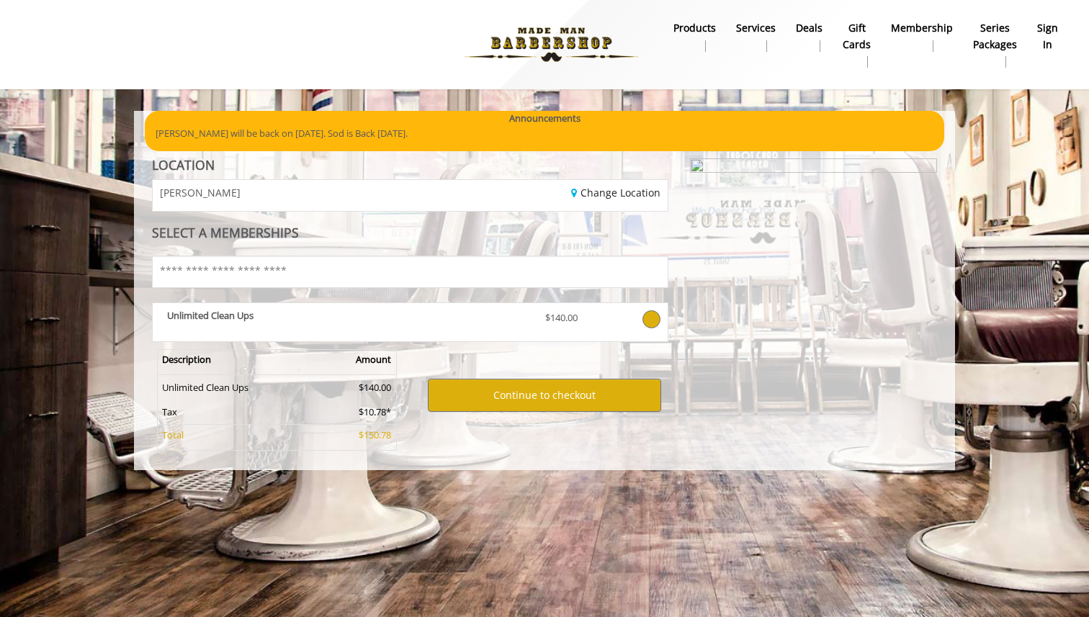
click at [768, 22] on b "Services" at bounding box center [756, 28] width 40 height 16
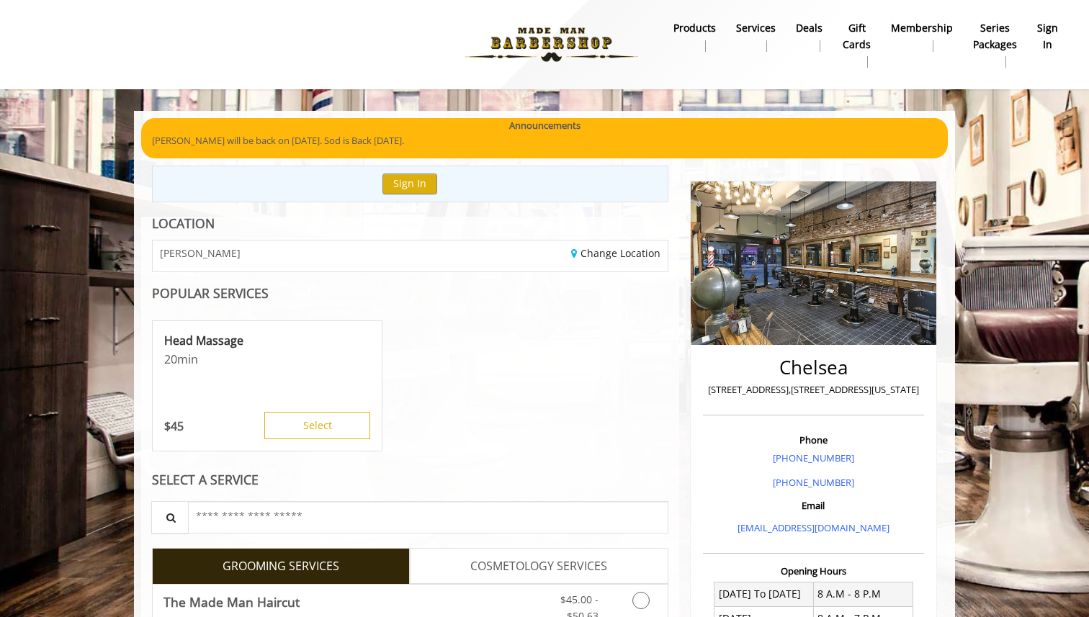
click at [713, 27] on b "products" at bounding box center [694, 28] width 42 height 16
